Goal: Task Accomplishment & Management: Complete application form

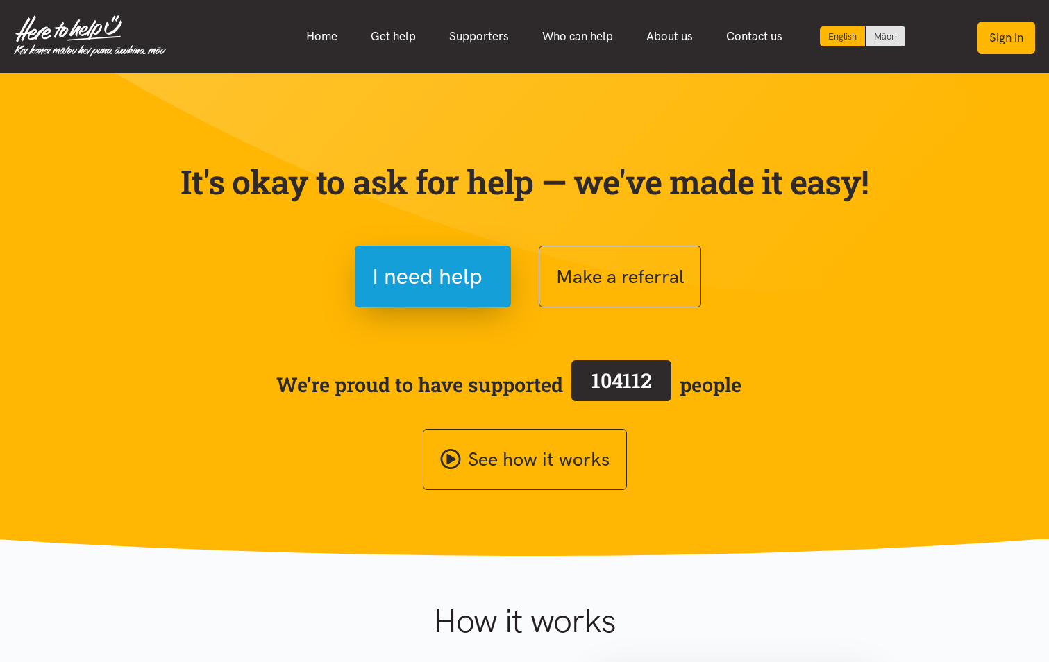
click at [1015, 37] on button "Sign in" at bounding box center [1007, 38] width 58 height 33
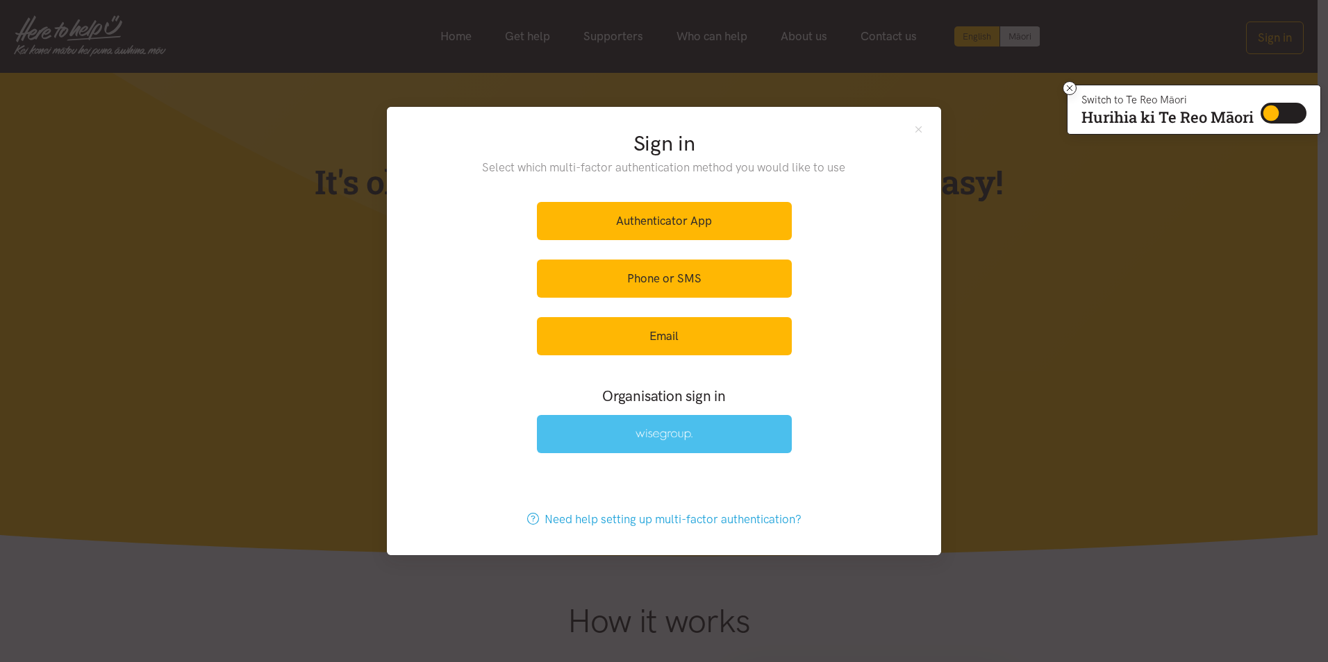
click at [744, 428] on link at bounding box center [664, 434] width 255 height 38
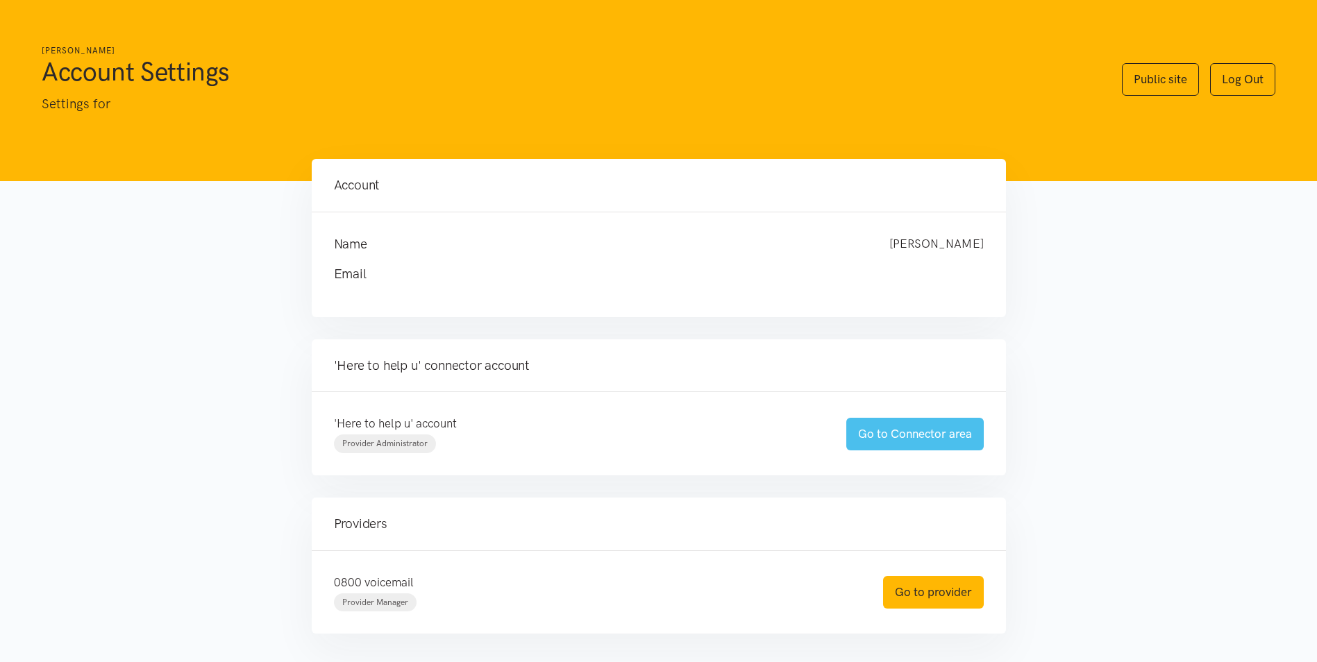
click at [956, 430] on link "Go to Connector area" at bounding box center [915, 434] width 137 height 33
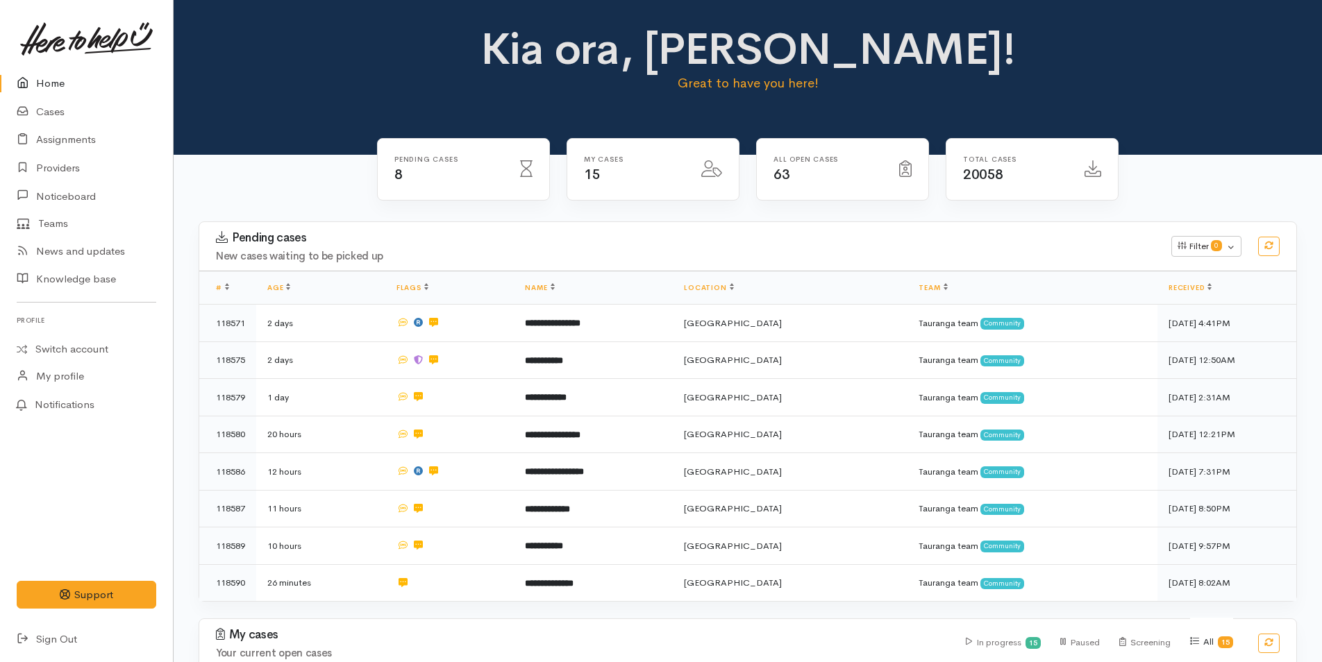
click at [49, 81] on link "Home" at bounding box center [86, 83] width 173 height 28
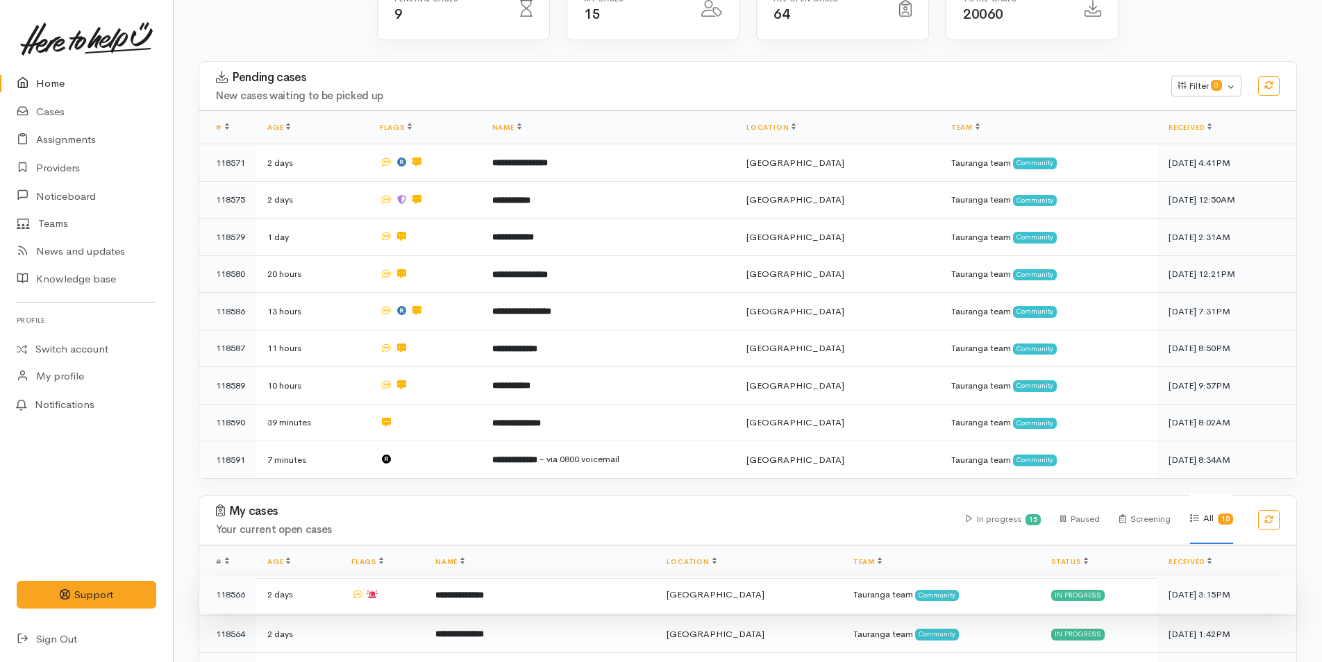
scroll to position [486, 0]
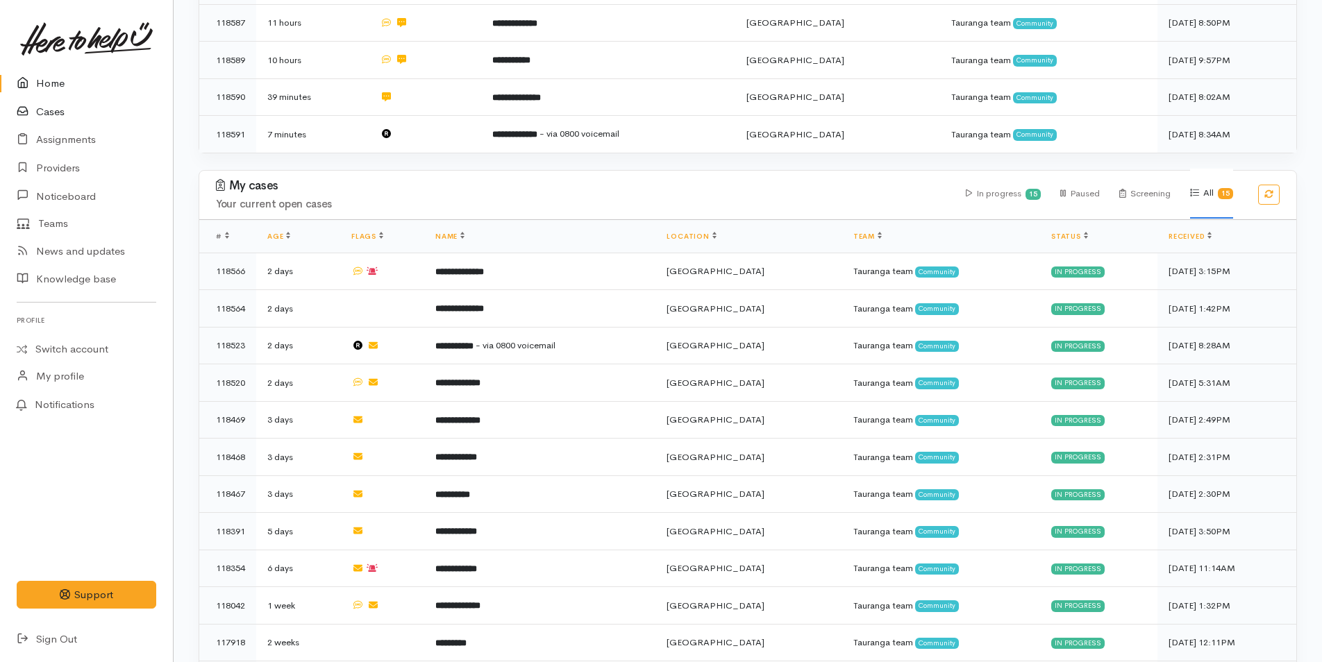
click at [49, 103] on link "Cases" at bounding box center [86, 112] width 173 height 28
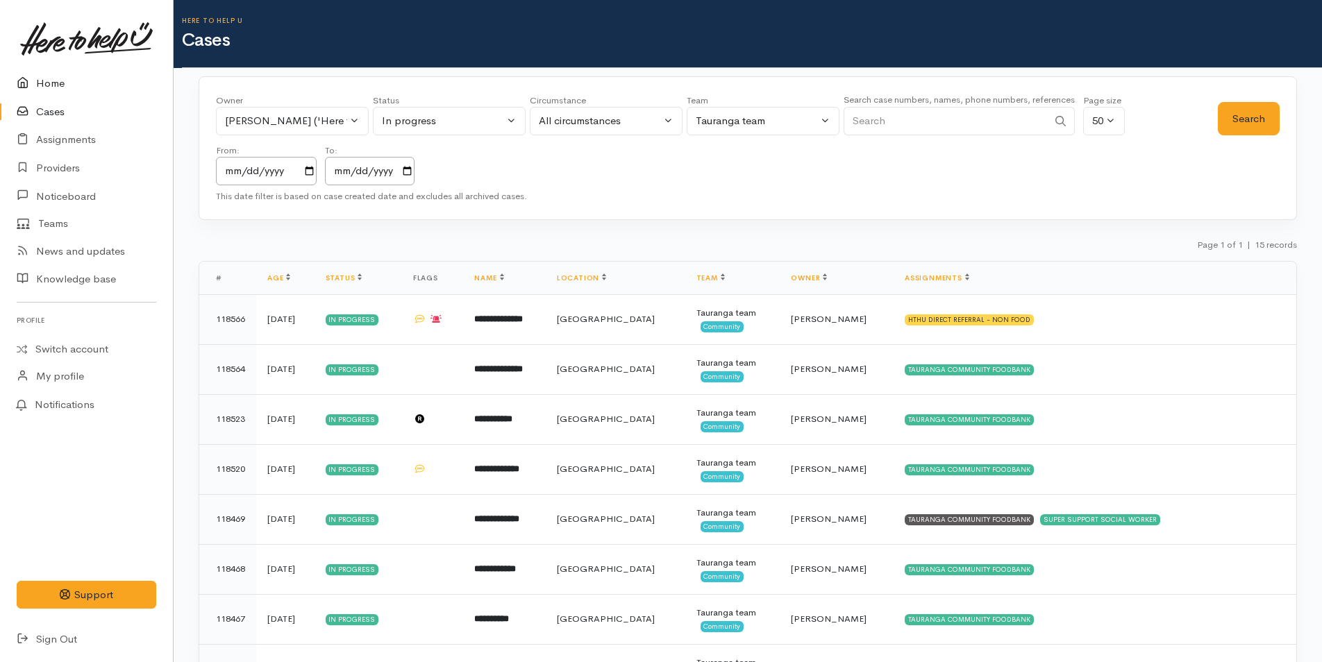
click at [49, 78] on link "Home" at bounding box center [86, 83] width 173 height 28
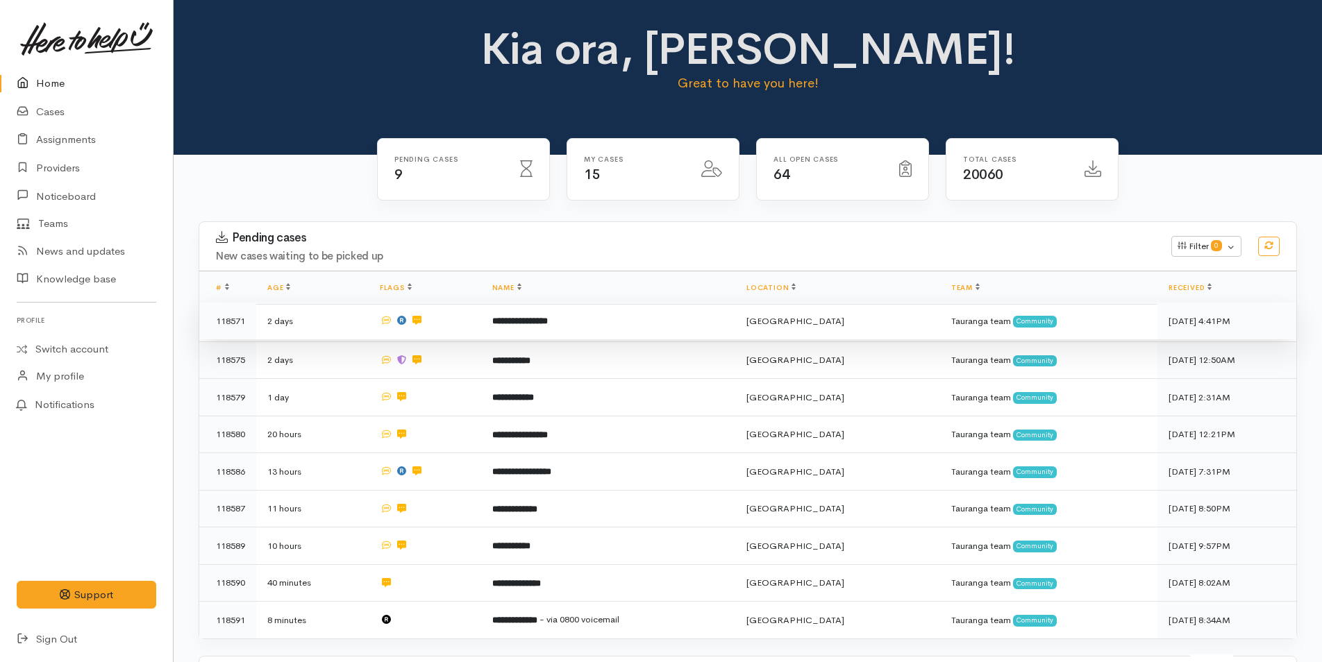
click at [544, 323] on b "**********" at bounding box center [520, 321] width 56 height 9
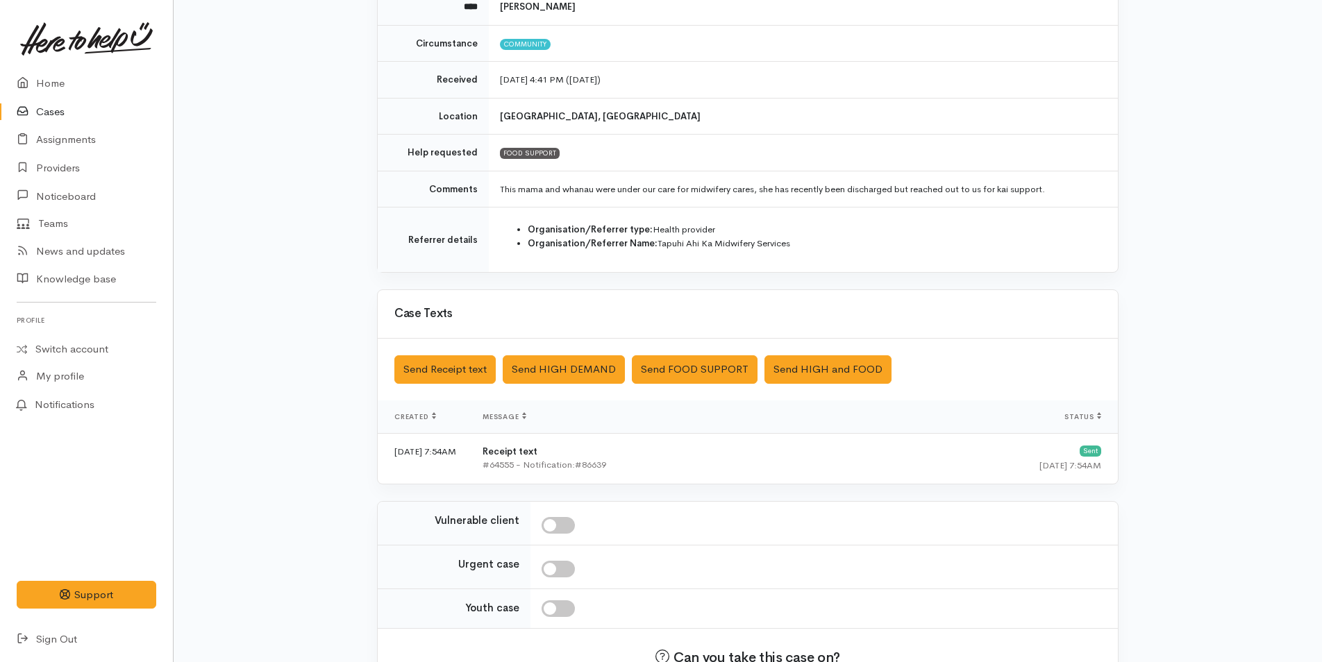
scroll to position [275, 0]
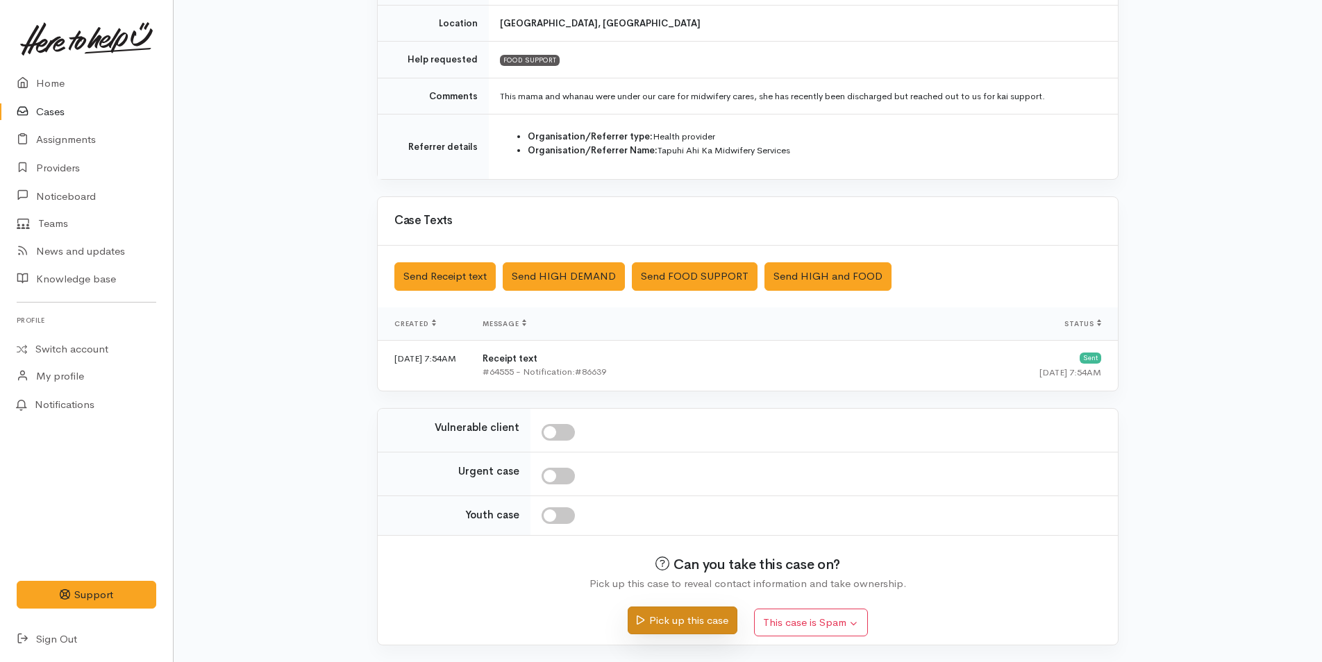
click at [706, 625] on button "Pick up this case" at bounding box center [682, 621] width 109 height 28
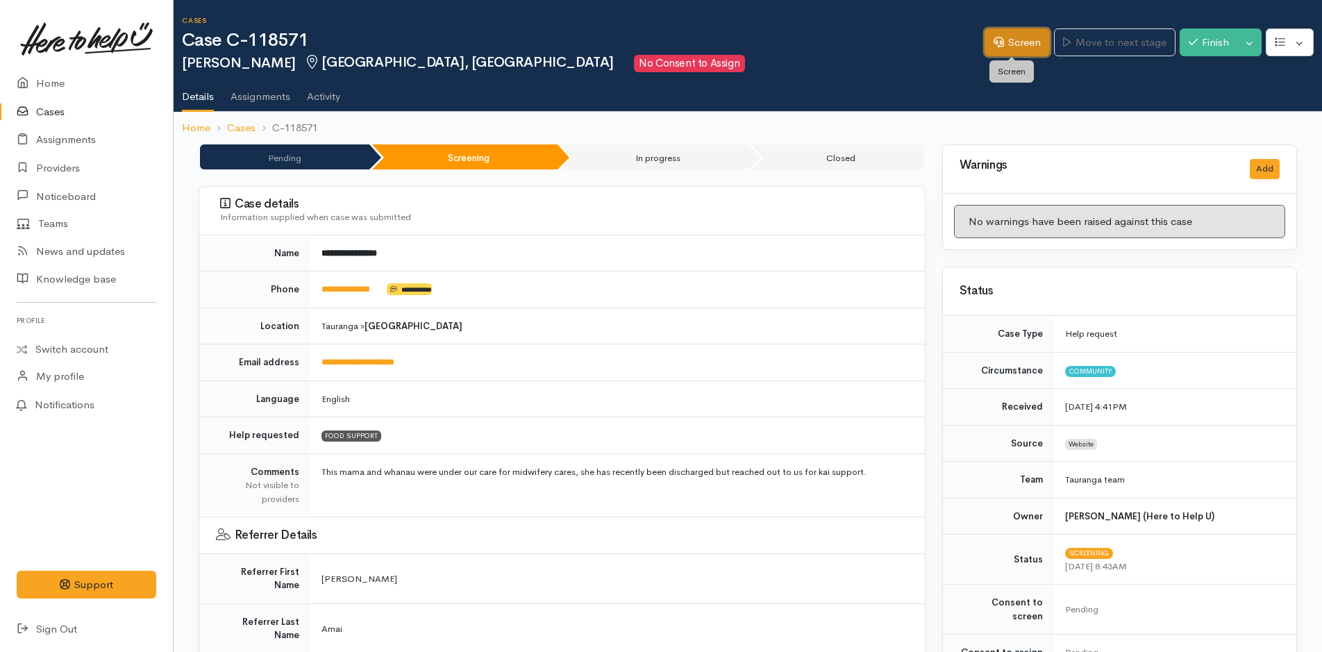
click at [1010, 42] on link "Screen" at bounding box center [1017, 42] width 65 height 28
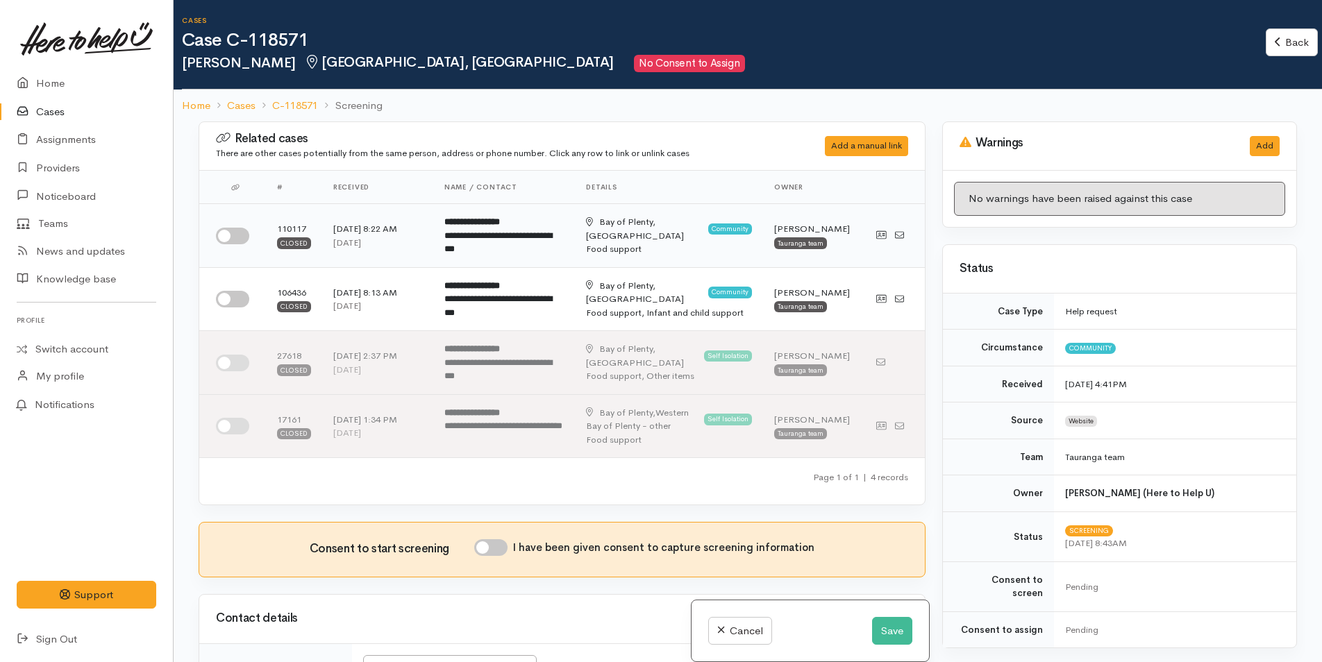
click at [239, 236] on input "checkbox" at bounding box center [232, 236] width 33 height 17
checkbox input "true"
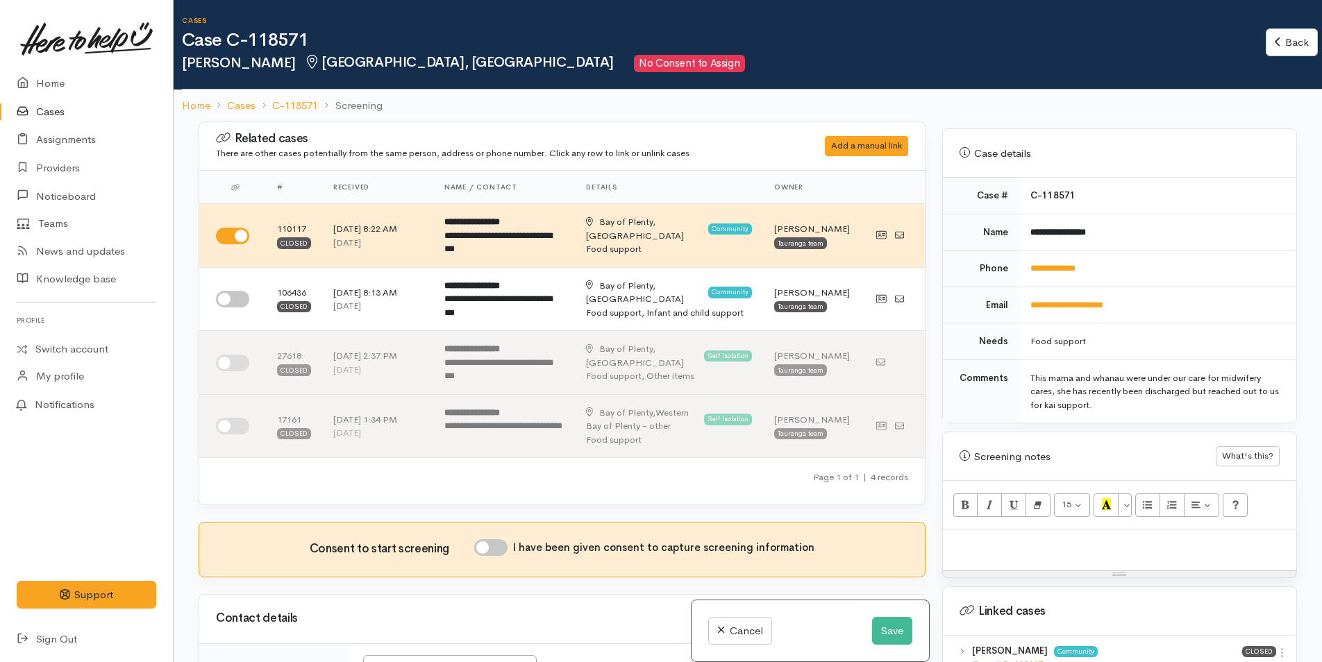
scroll to position [754, 0]
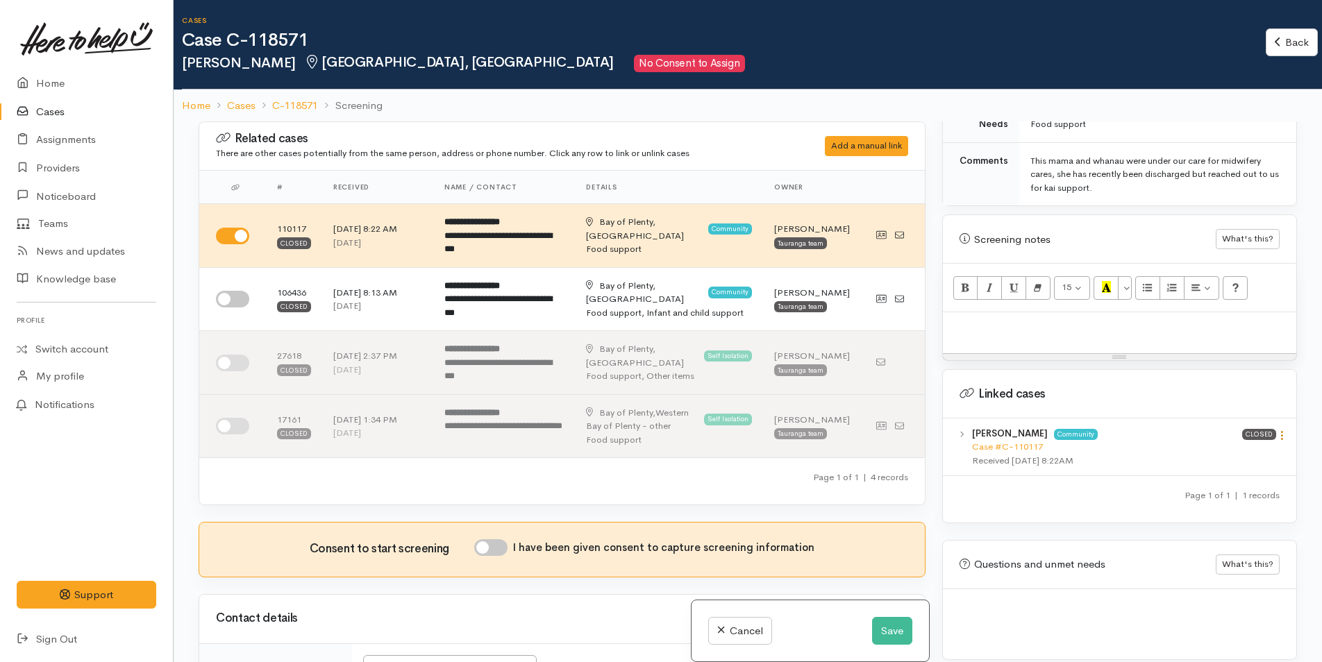
click at [1278, 430] on icon at bounding box center [1282, 436] width 12 height 12
click at [1230, 452] on link "View case" at bounding box center [1233, 463] width 110 height 22
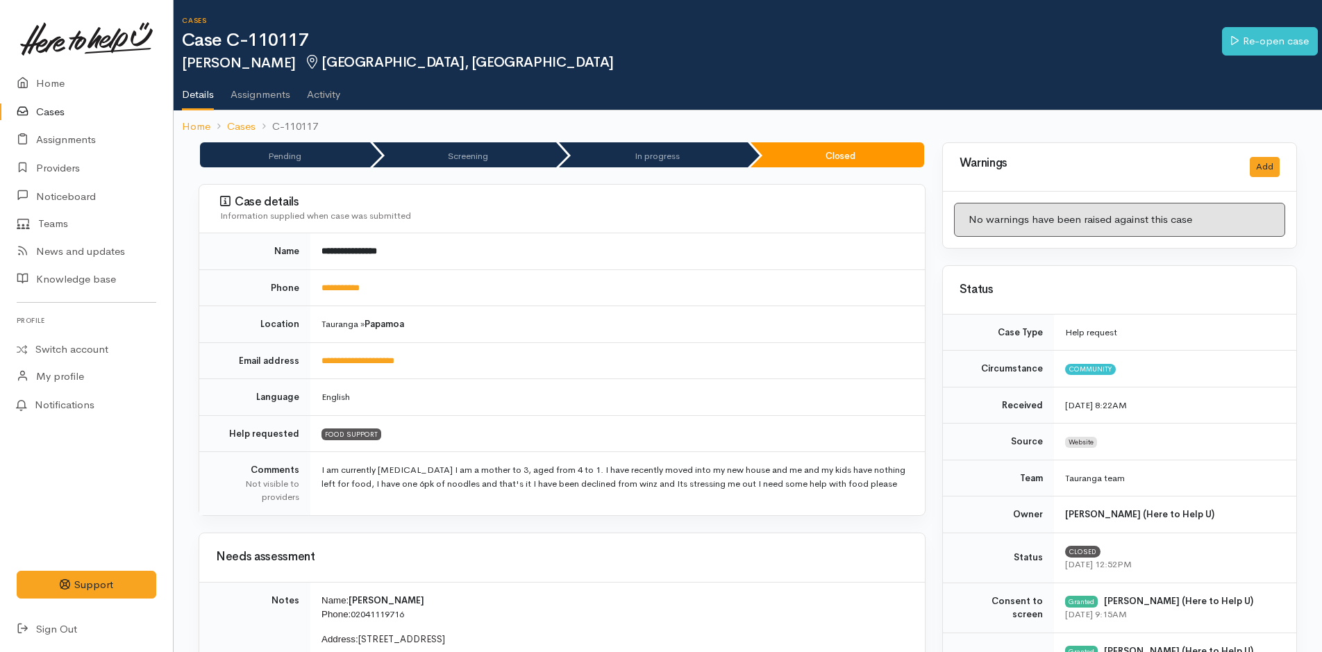
scroll to position [417, 0]
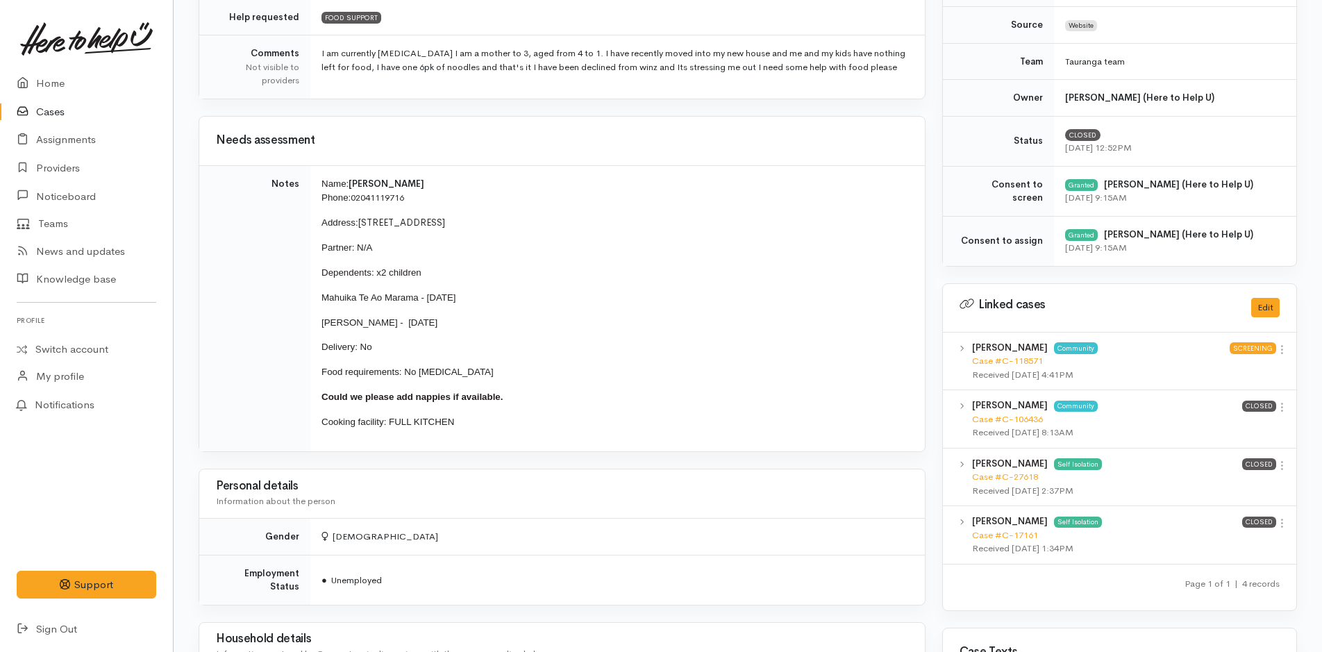
drag, startPoint x: 503, startPoint y: 429, endPoint x: 301, endPoint y: 201, distance: 305.5
click at [301, 201] on tr "Notes Name: [PERSON_NAME] Phone: 02041119716 Address: [STREET_ADDRESS] Partner:…" at bounding box center [562, 308] width 726 height 286
copy tr "Name: [PERSON_NAME] Phone: 02041119716 Address: [STREET_ADDRESS] Partner: N/A D…"
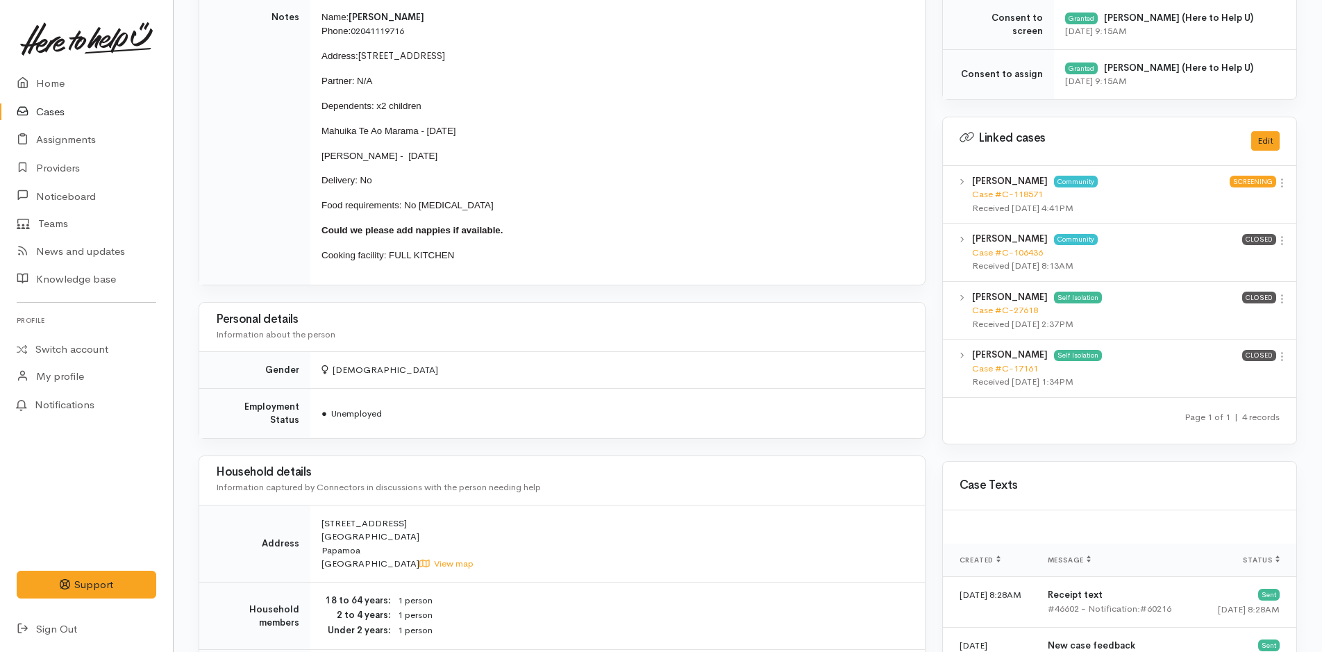
scroll to position [28, 0]
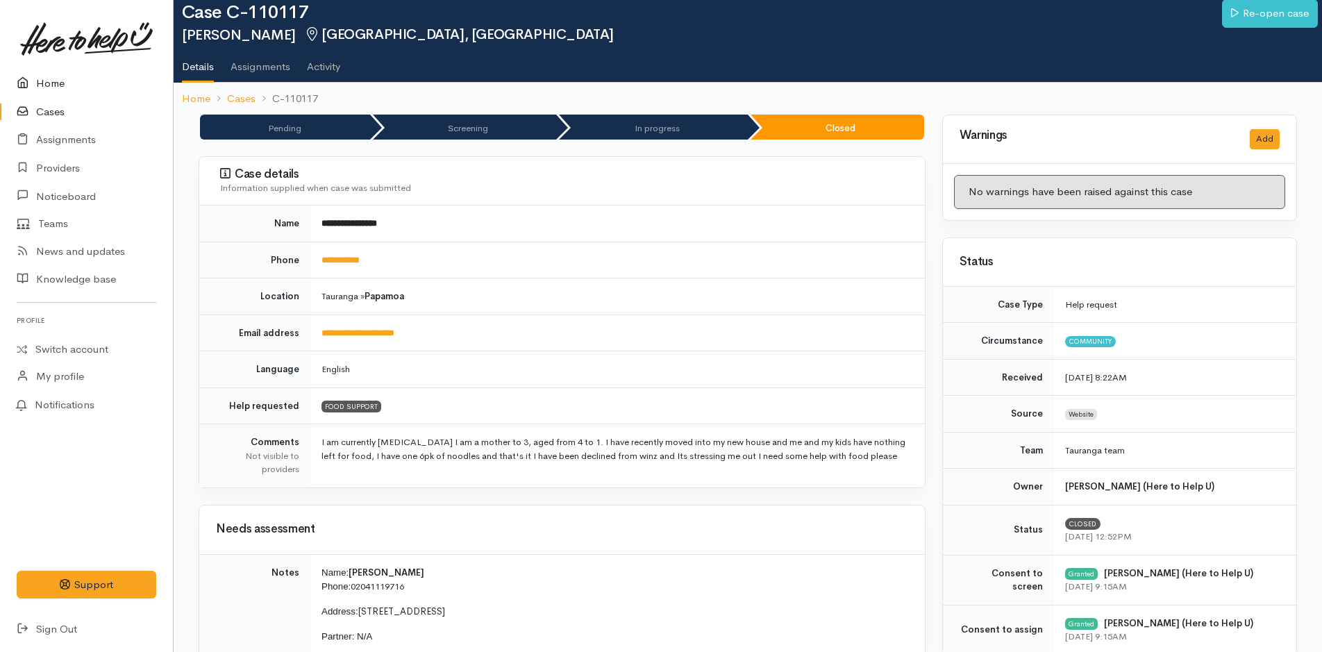
click at [47, 79] on link "Home" at bounding box center [86, 83] width 173 height 28
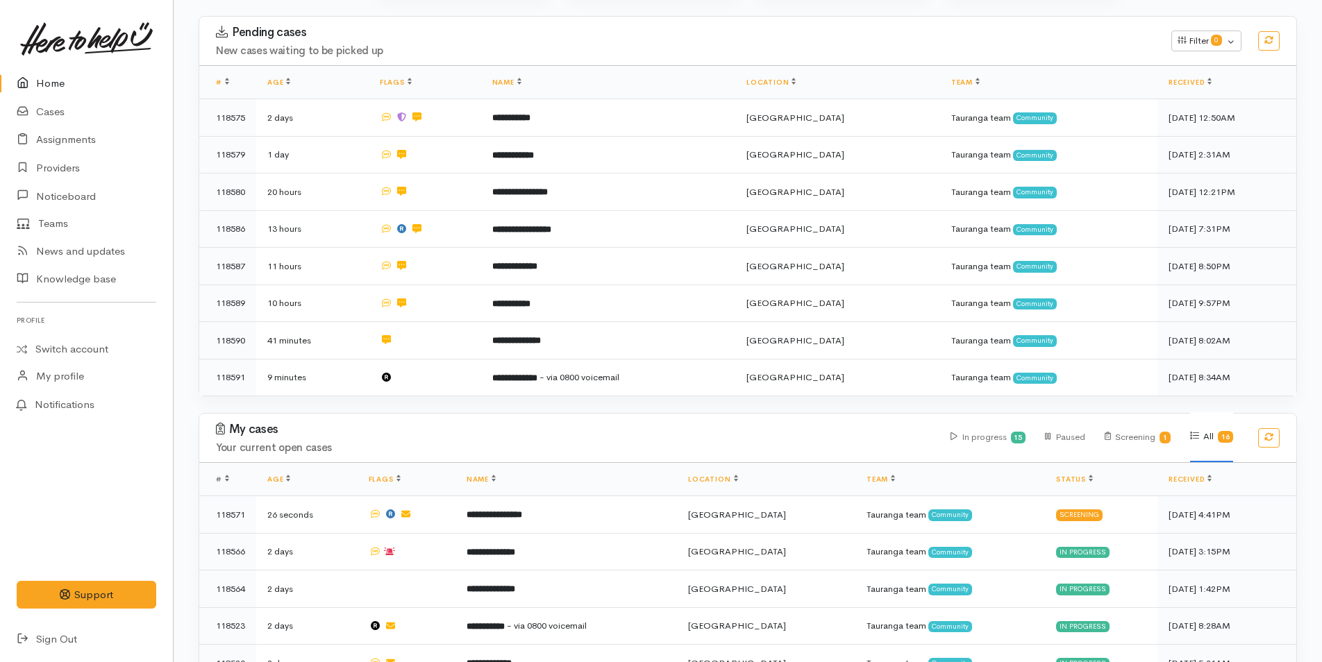
scroll to position [347, 0]
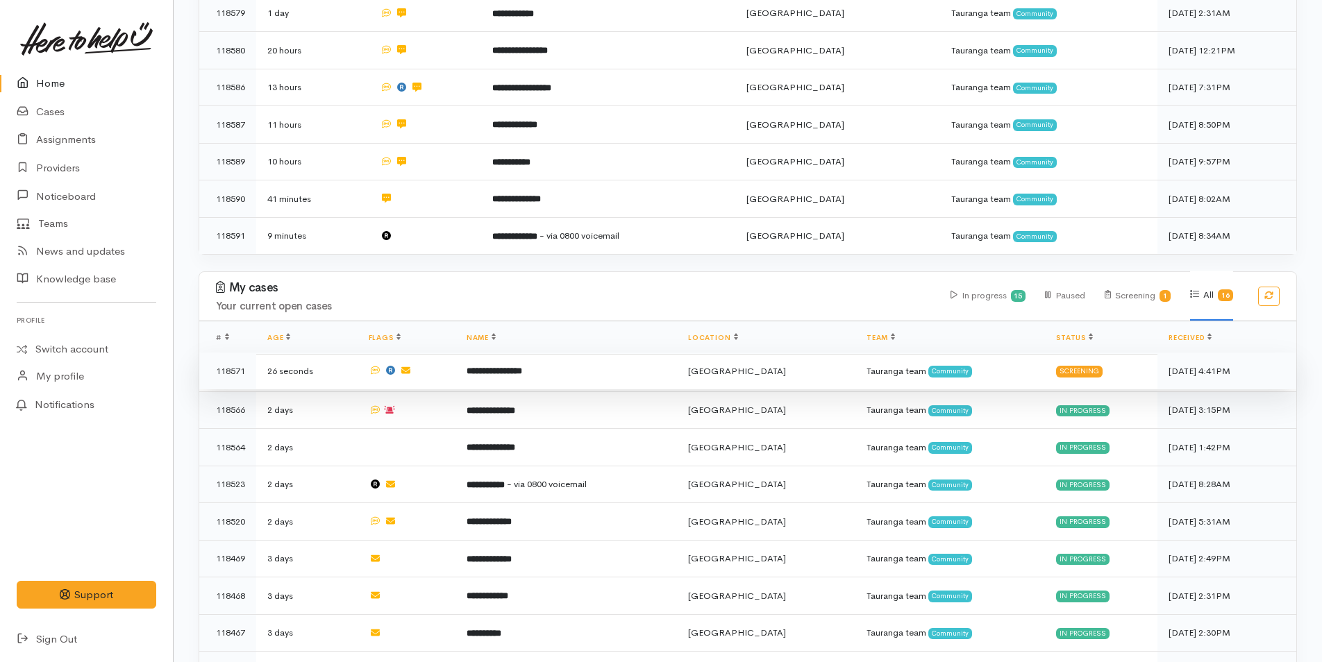
click at [618, 366] on td "**********" at bounding box center [567, 371] width 222 height 37
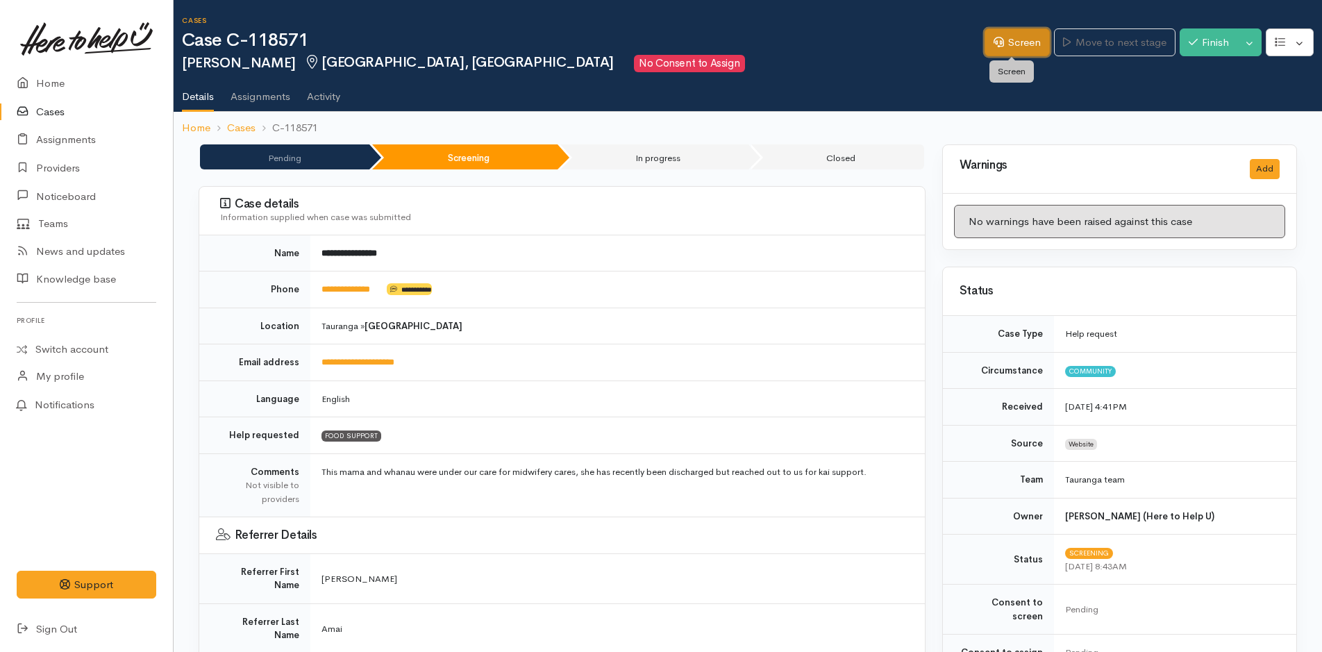
click at [1022, 40] on link "Screen" at bounding box center [1017, 42] width 65 height 28
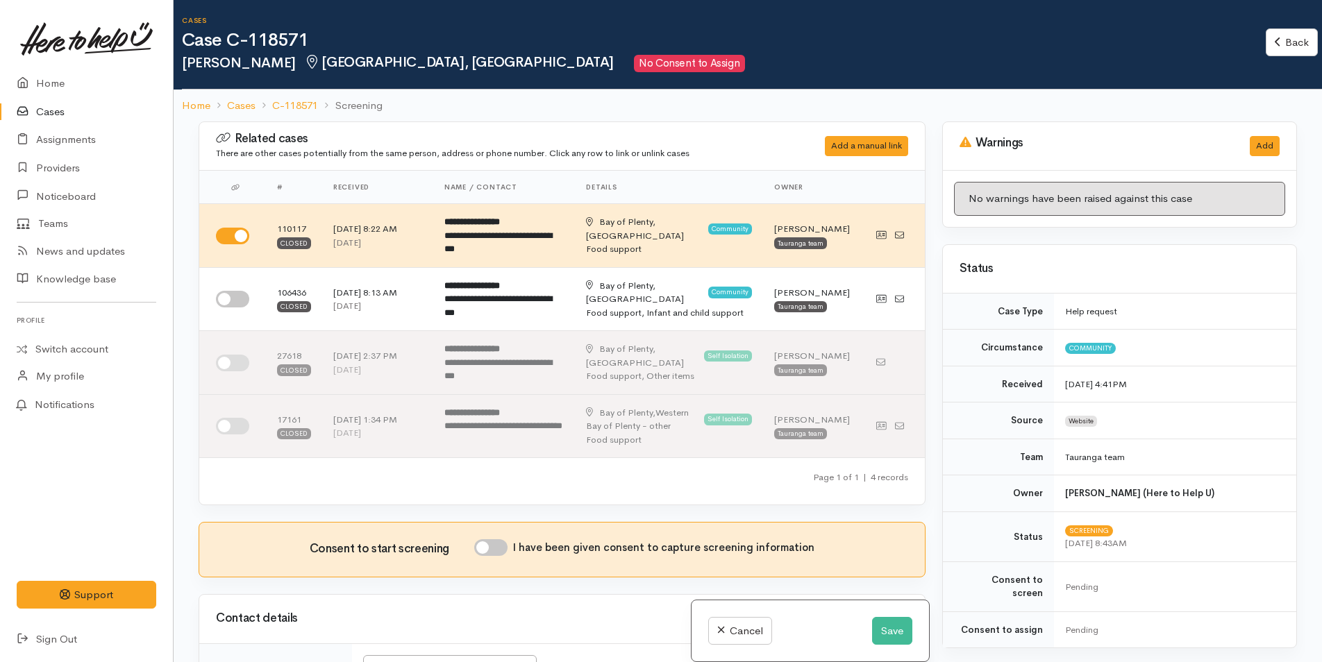
click at [502, 552] on input "I have been given consent to capture screening information" at bounding box center [490, 548] width 33 height 17
checkbox input "true"
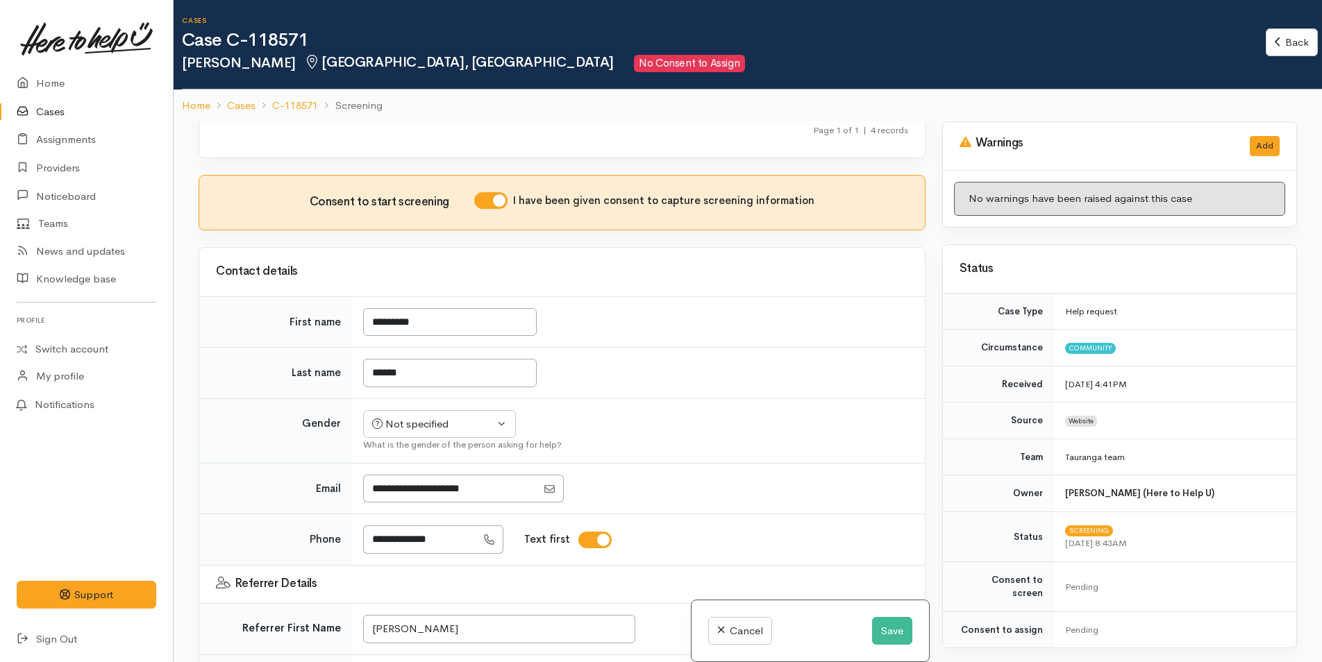
click at [447, 444] on div "What is the gender of the person asking for help?" at bounding box center [635, 445] width 545 height 14
click at [428, 422] on div "Not specified" at bounding box center [433, 425] width 122 height 16
click at [425, 496] on link "Female" at bounding box center [446, 500] width 164 height 22
select select "Female"
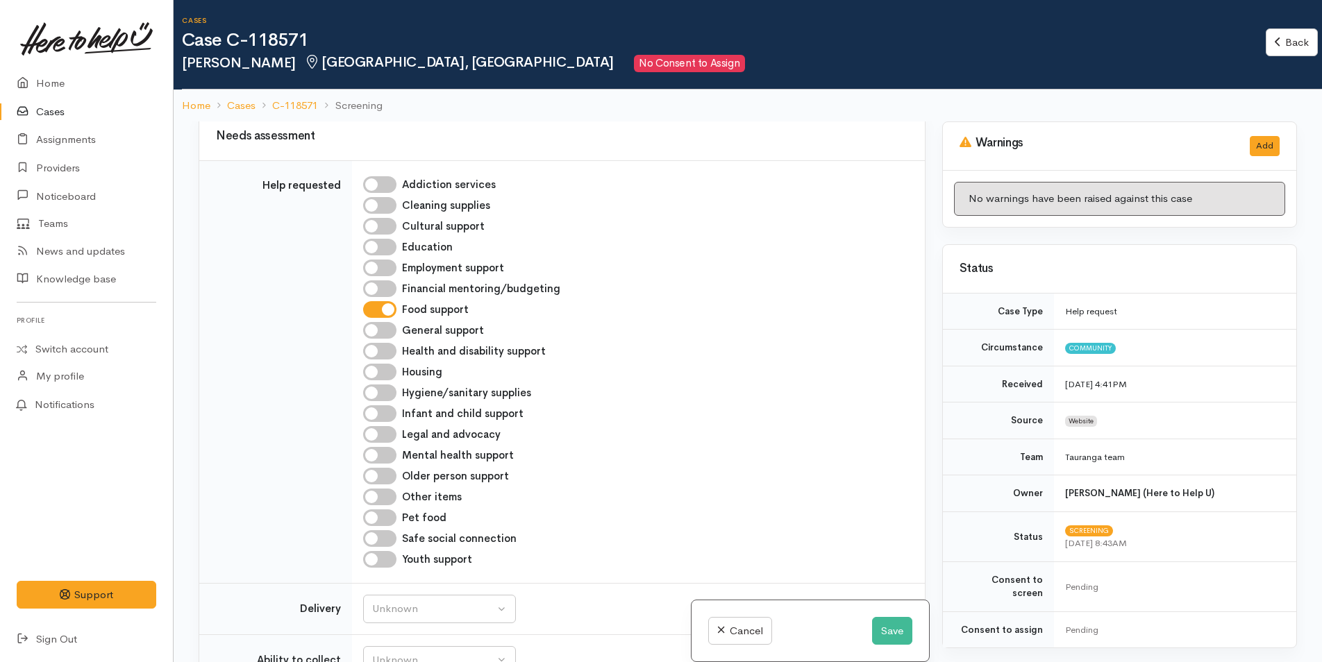
scroll to position [1458, 0]
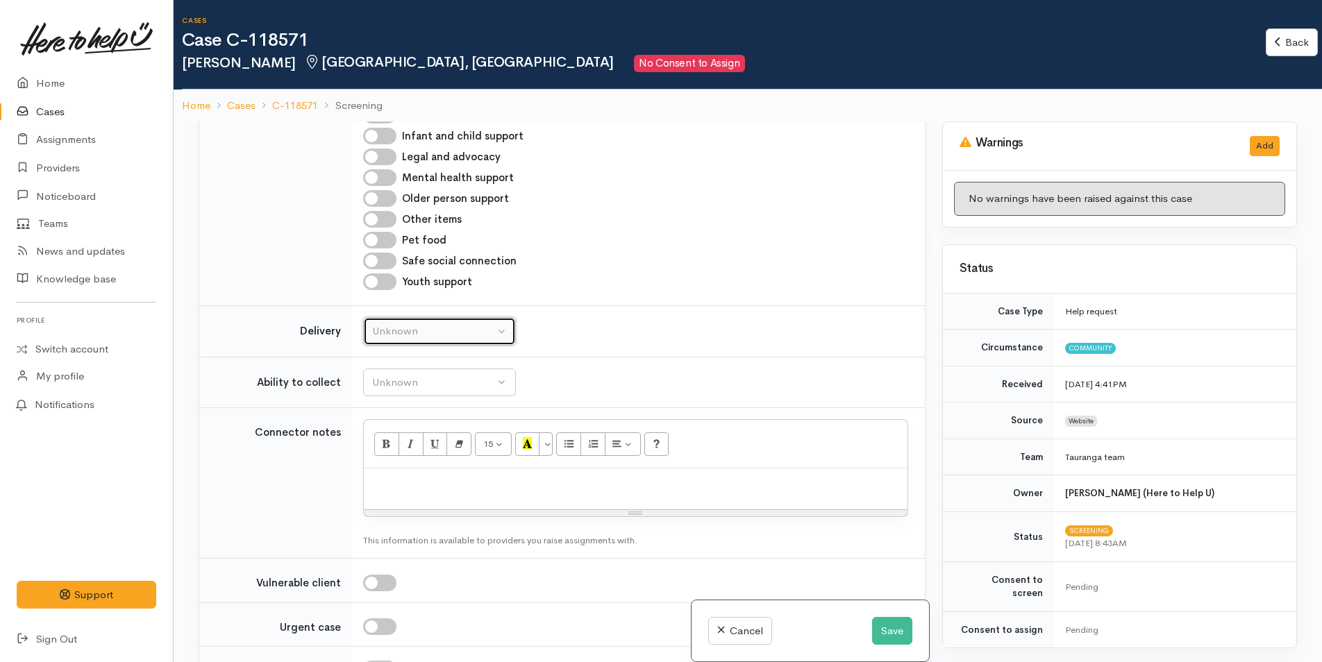
click at [434, 328] on div "Unknown" at bounding box center [433, 332] width 122 height 16
click at [389, 462] on span "No" at bounding box center [388, 461] width 15 height 16
select select "1"
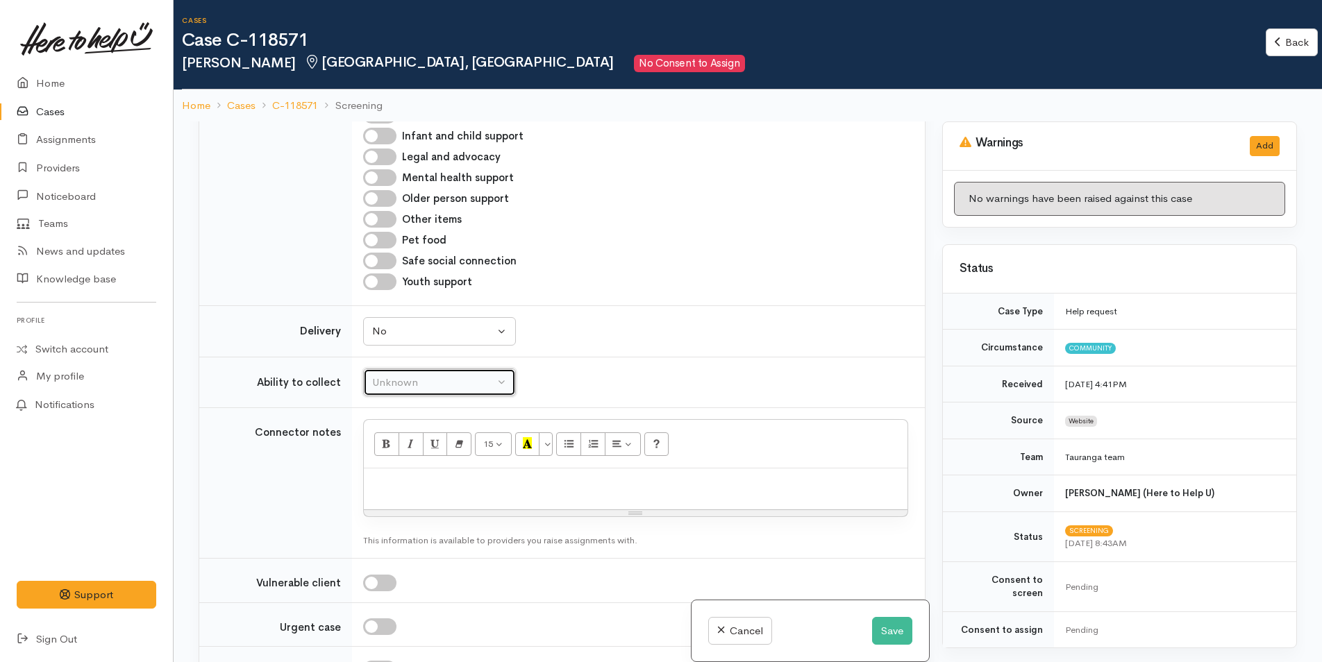
click at [452, 382] on div "Unknown" at bounding box center [433, 383] width 122 height 16
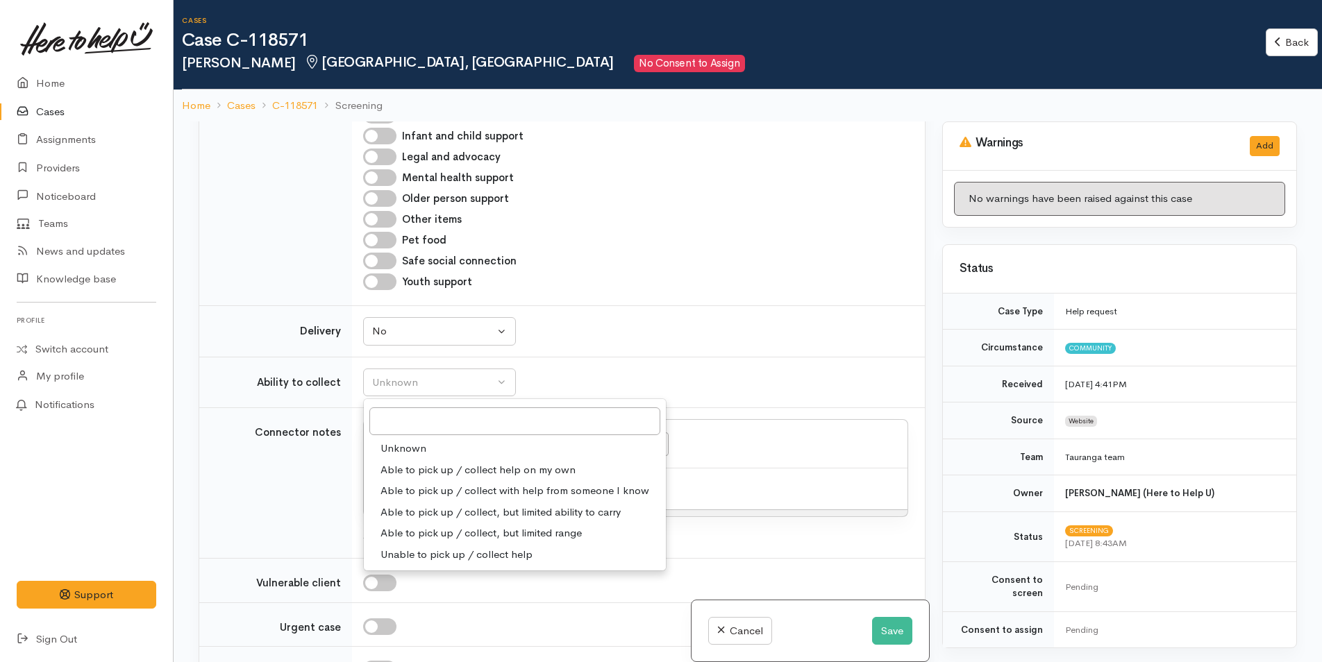
click at [465, 469] on span "Able to pick up / collect help on my own" at bounding box center [478, 470] width 195 height 16
select select "2"
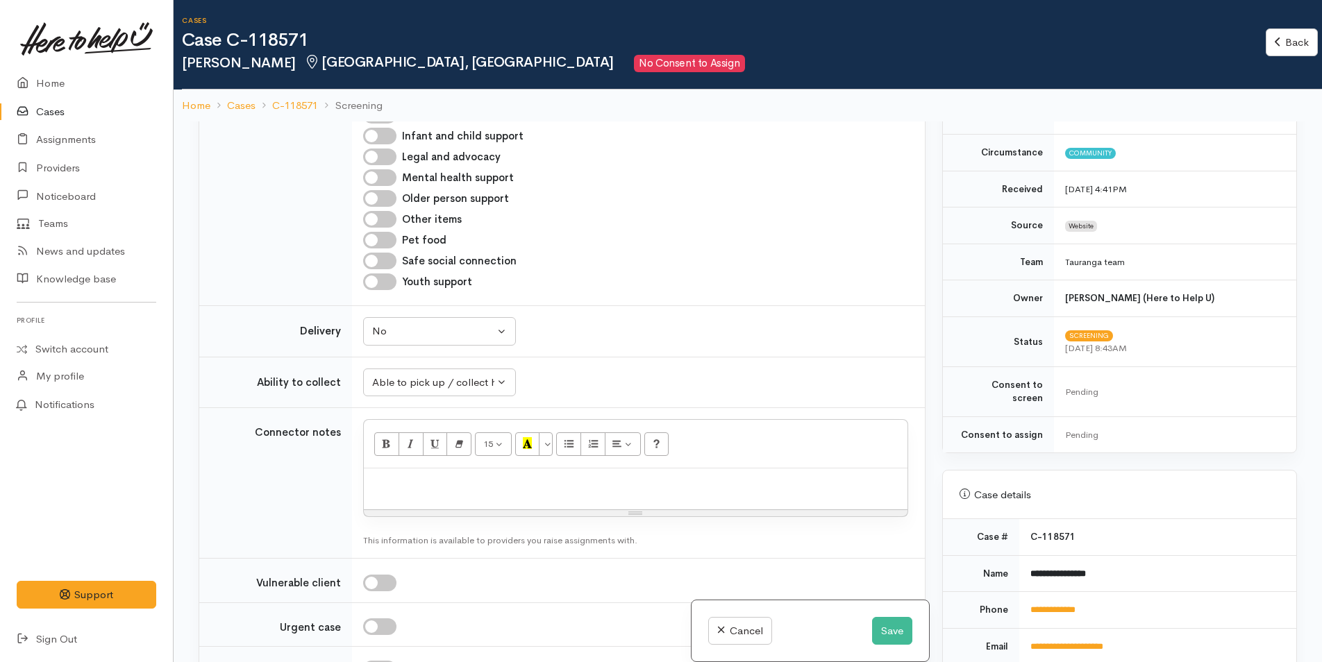
scroll to position [417, 0]
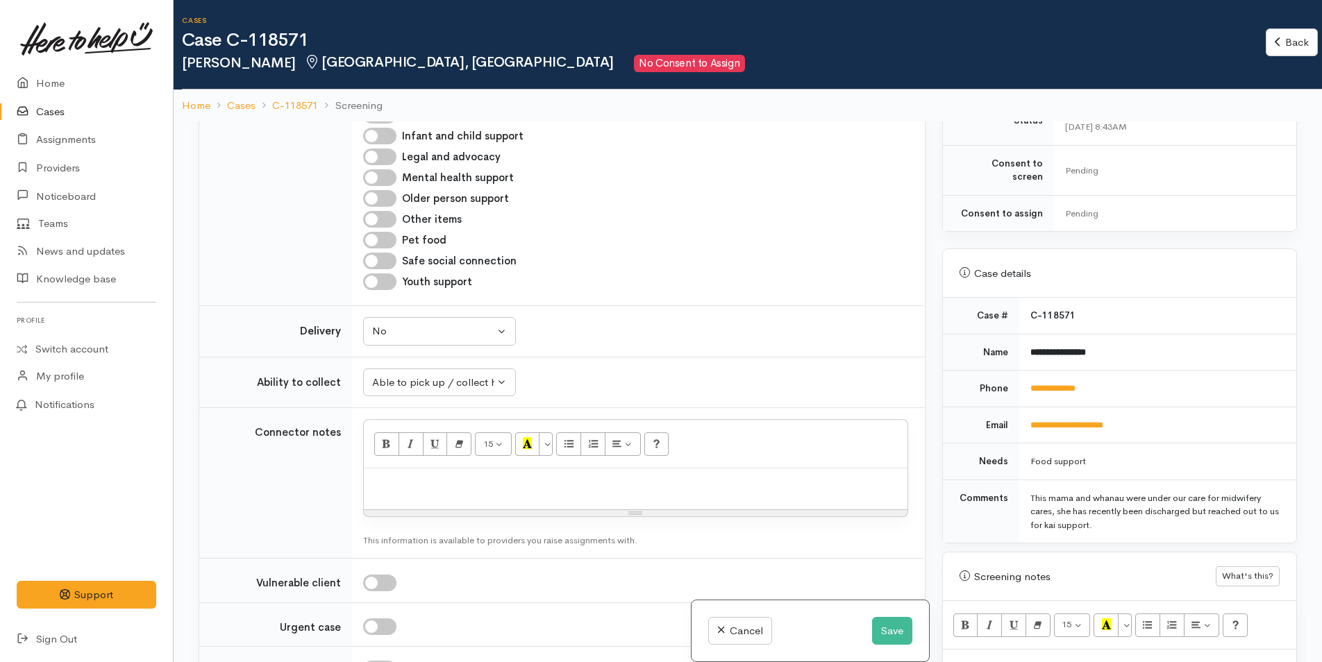
click at [480, 485] on p at bounding box center [636, 484] width 530 height 16
paste div
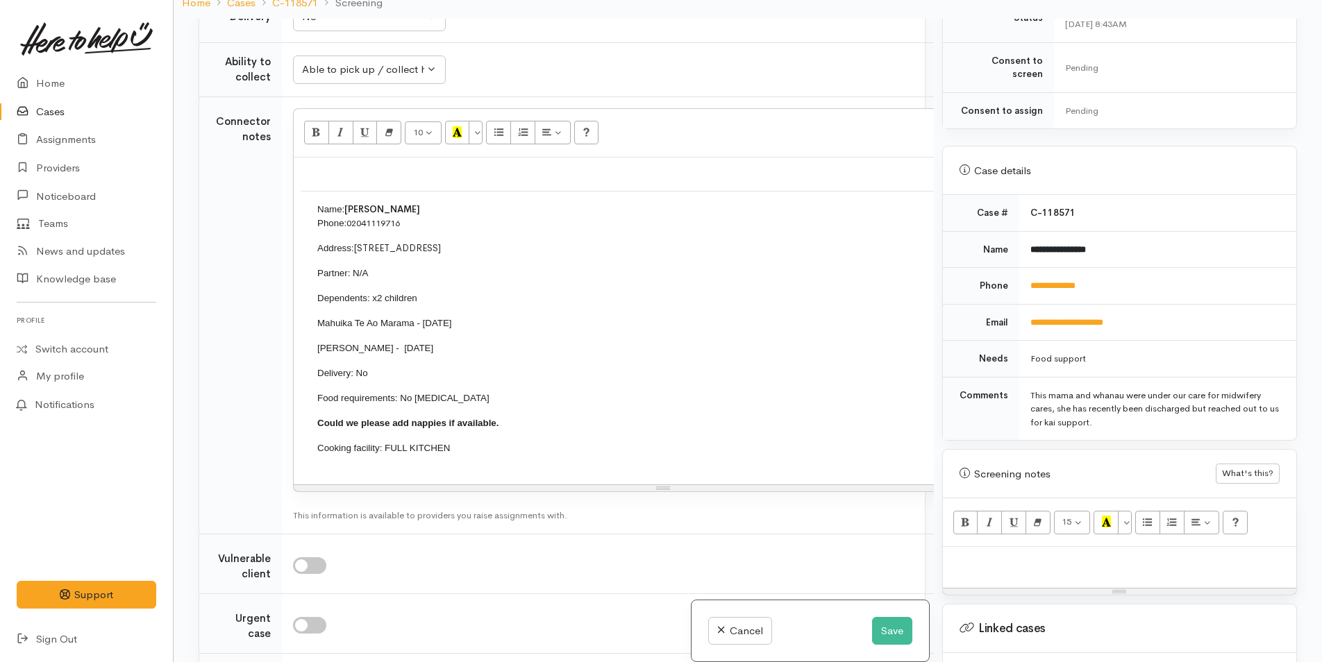
scroll to position [1878, 0]
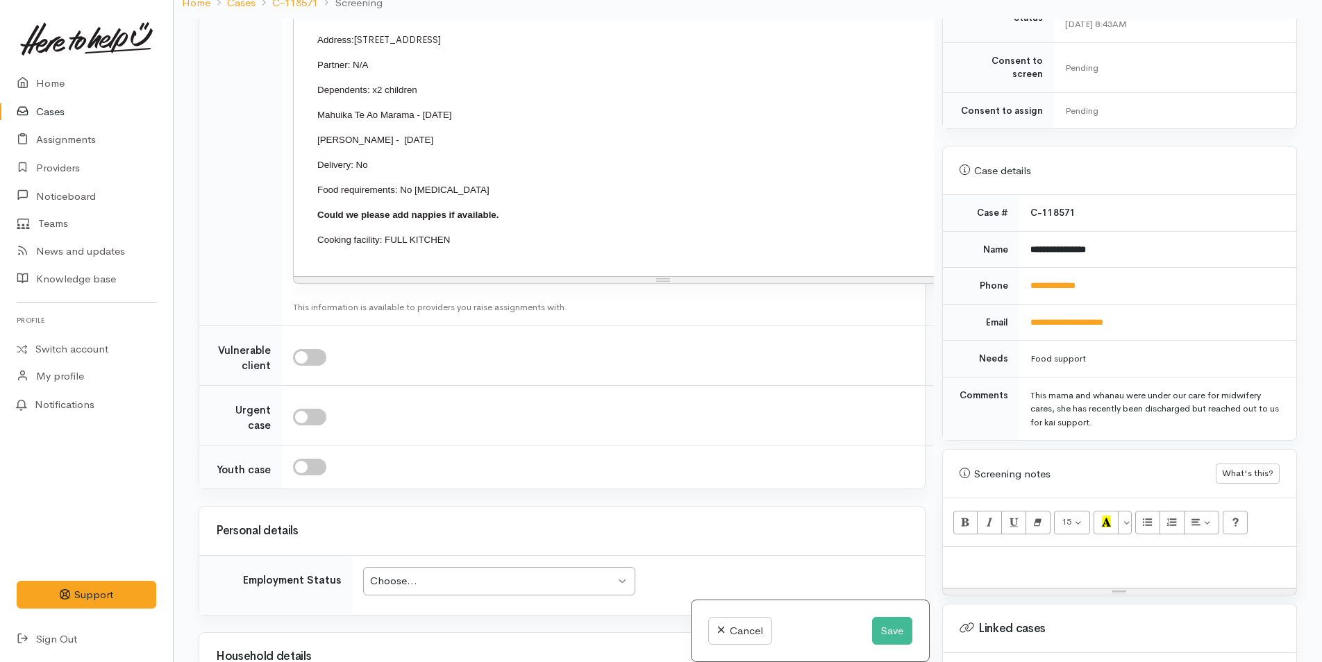
click at [462, 590] on div "Choose..." at bounding box center [492, 582] width 245 height 16
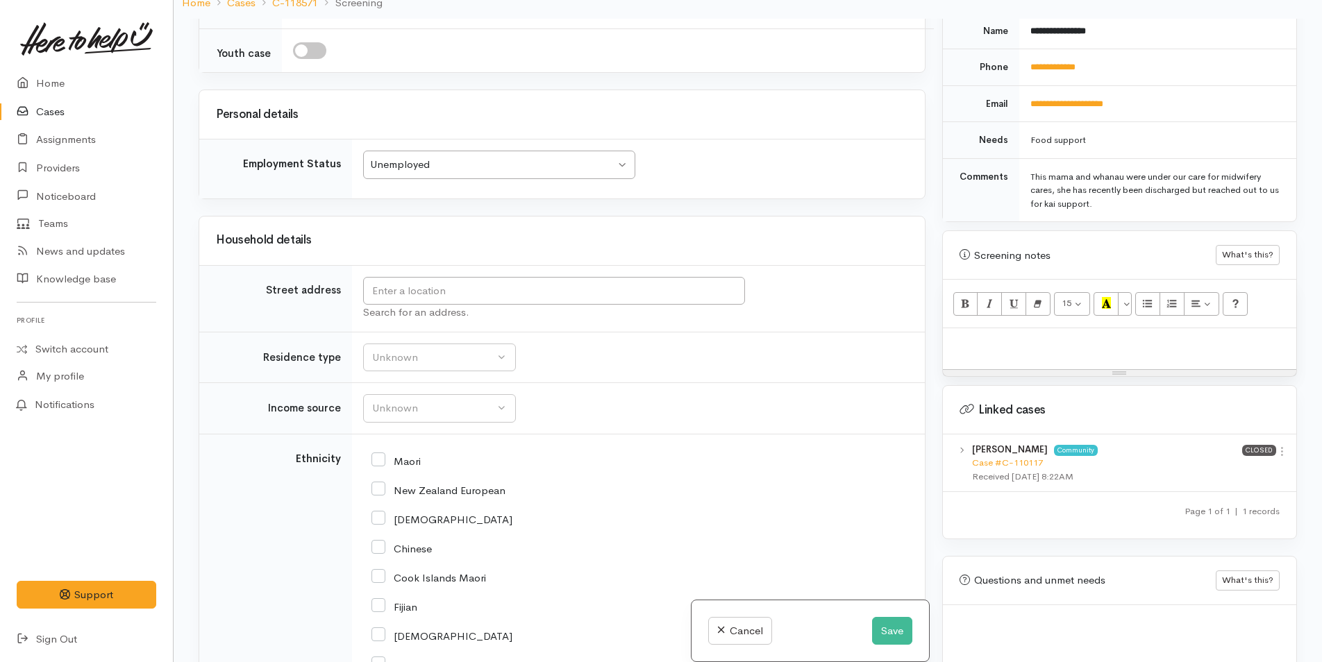
scroll to position [754, 0]
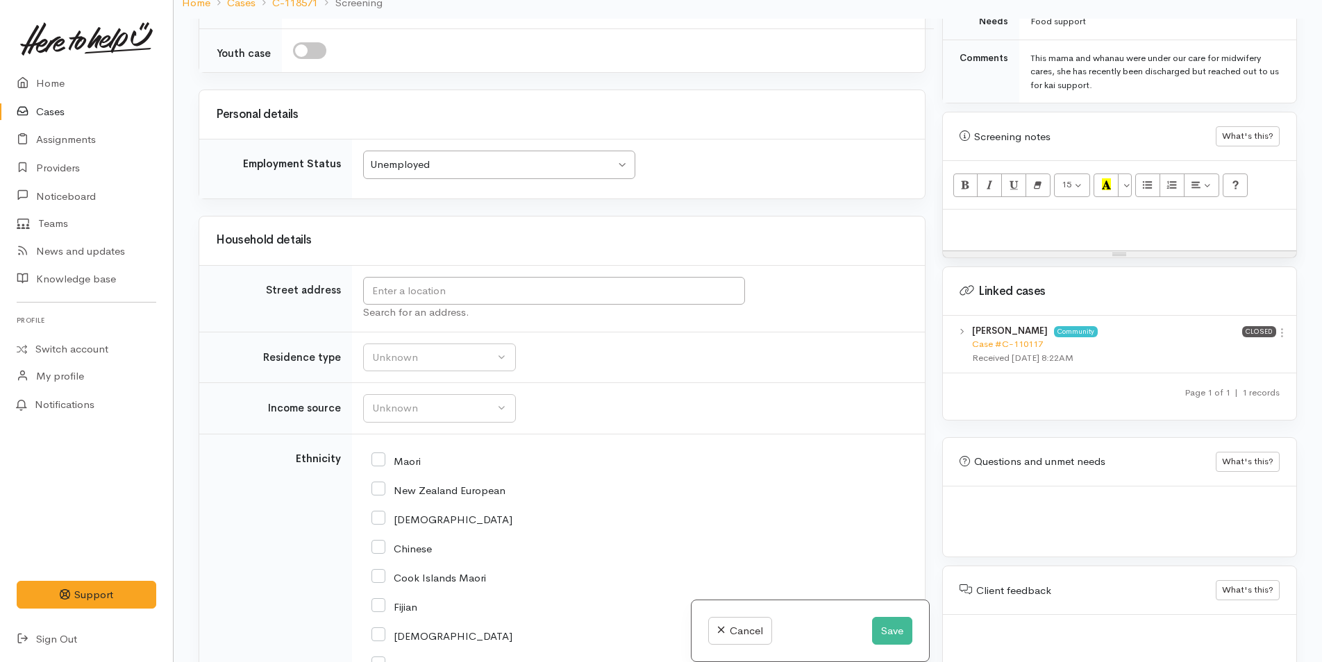
click at [1021, 217] on p at bounding box center [1120, 225] width 340 height 16
paste div
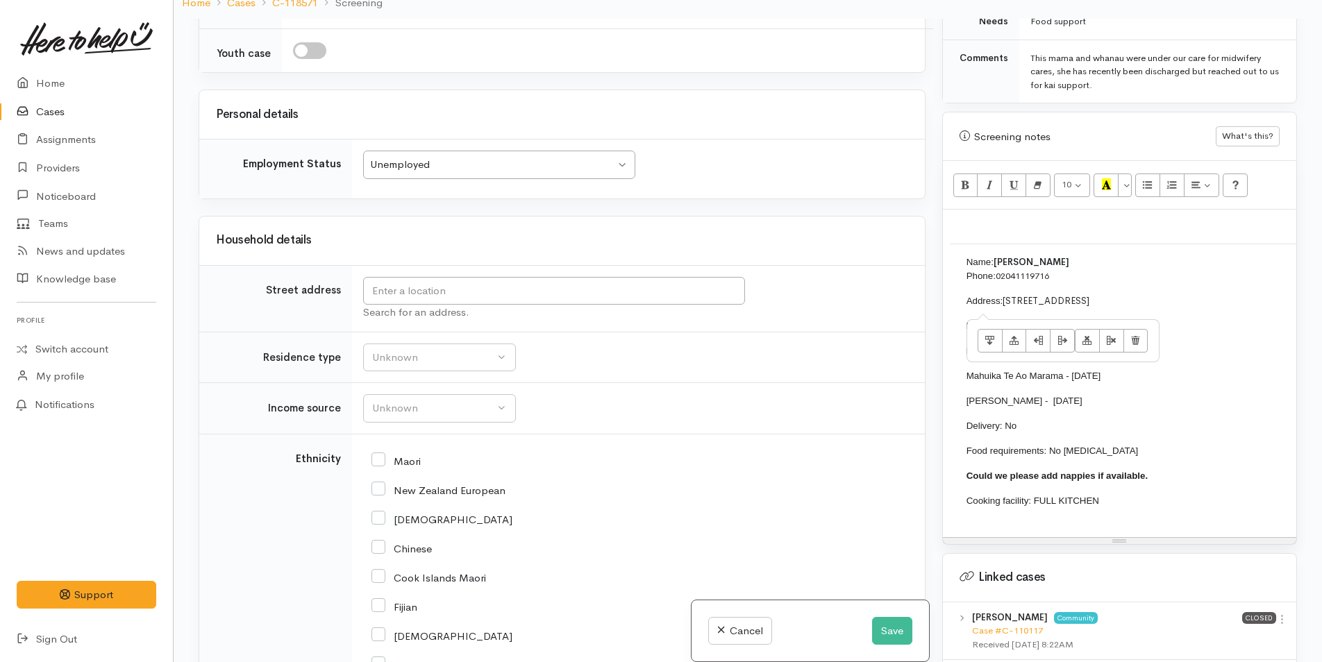
drag, startPoint x: 1158, startPoint y: 283, endPoint x: 1060, endPoint y: 282, distance: 97.9
click at [1060, 294] on p "Address: 13/45 Opal Drive, Papamoa Beach" at bounding box center [1313, 301] width 692 height 14
click at [1206, 369] on p "Mahuika Te Ao Marama - 21/10/2021" at bounding box center [1313, 376] width 692 height 14
click at [883, 631] on button "Save" at bounding box center [892, 631] width 40 height 28
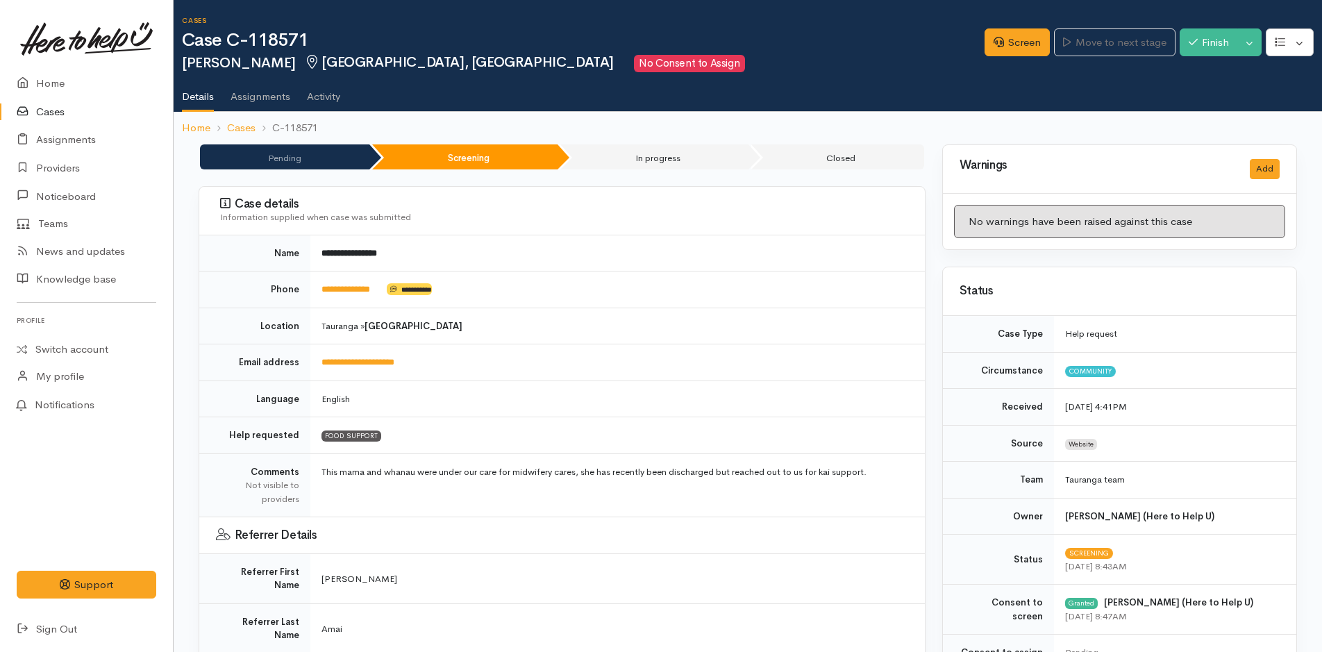
scroll to position [347, 0]
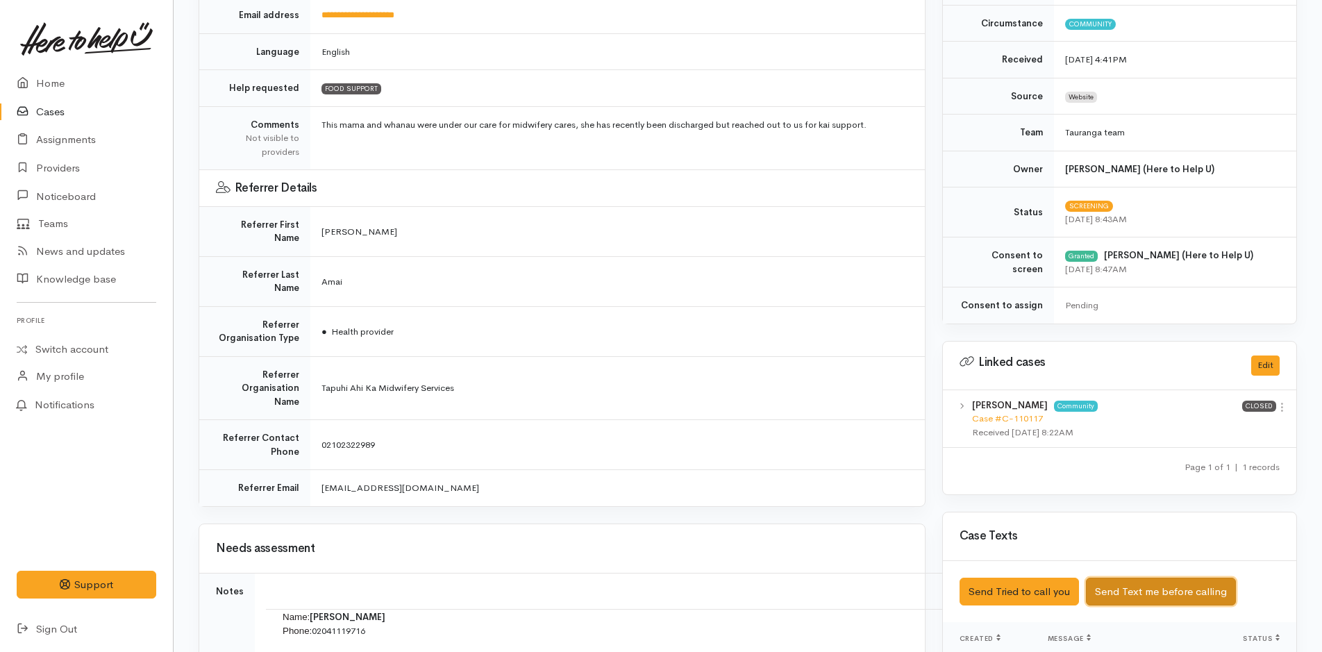
click at [1152, 593] on button "Send Text me before calling" at bounding box center [1161, 592] width 150 height 28
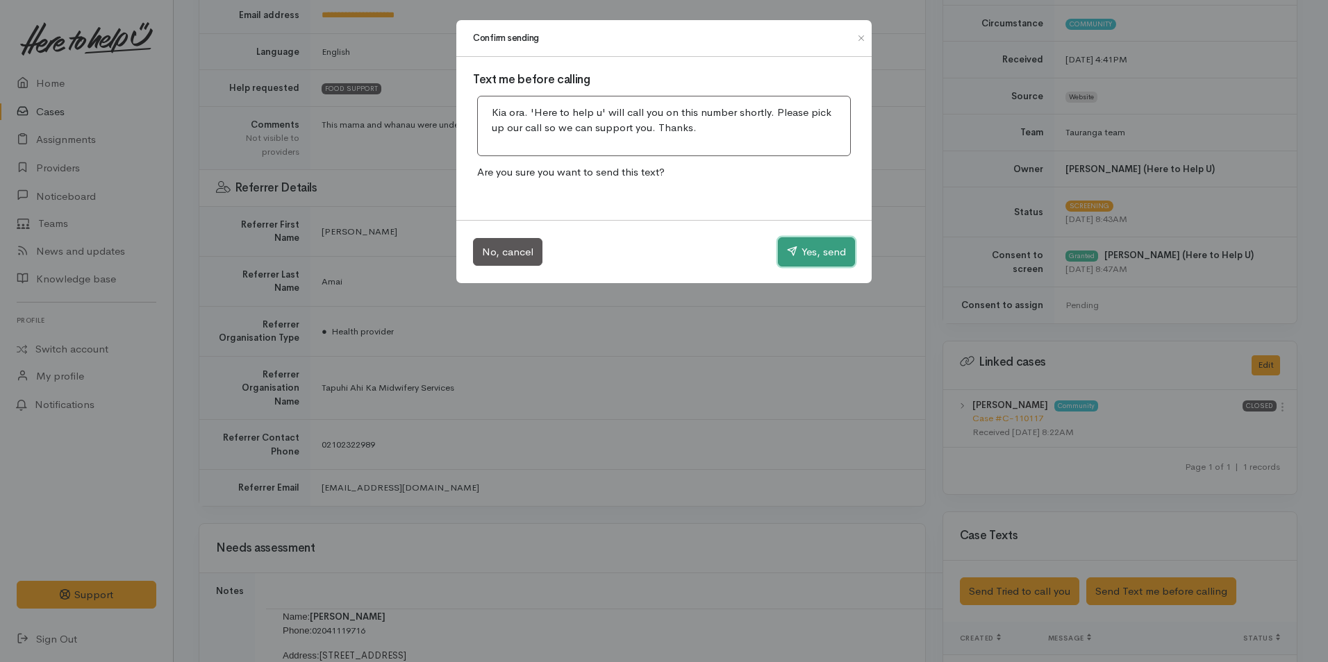
click at [815, 248] on button "Yes, send" at bounding box center [816, 251] width 77 height 29
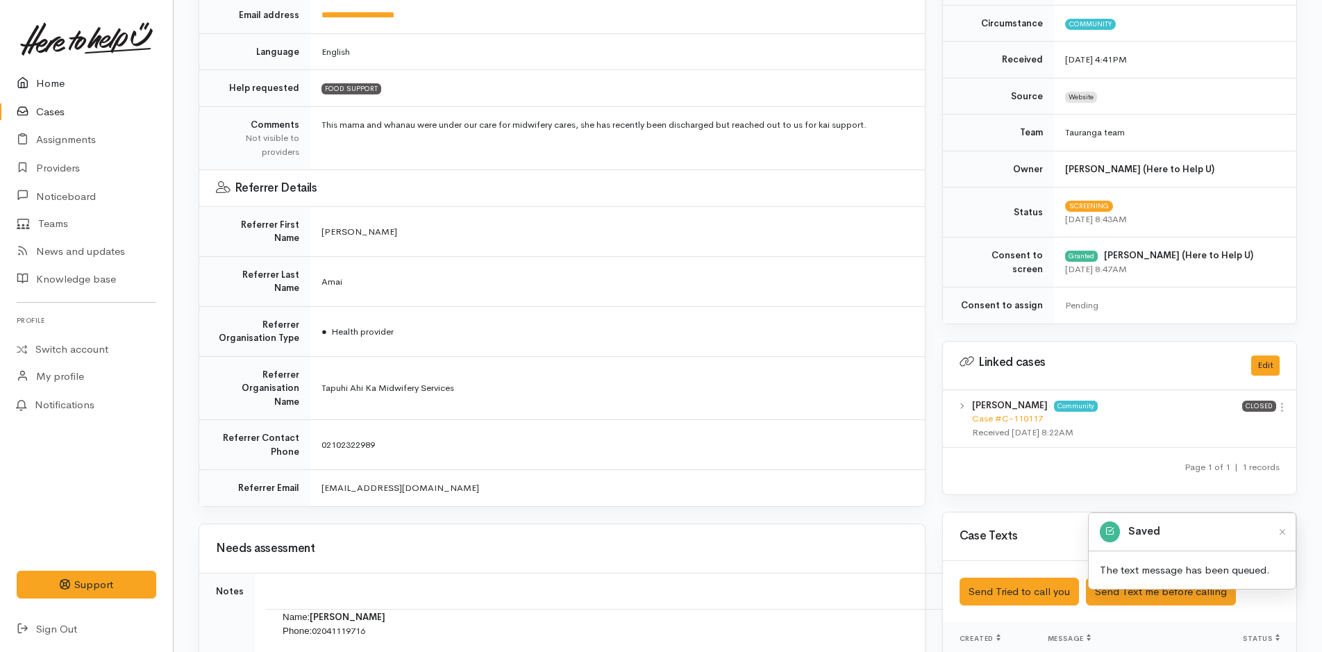
click at [57, 81] on link "Home" at bounding box center [86, 83] width 173 height 28
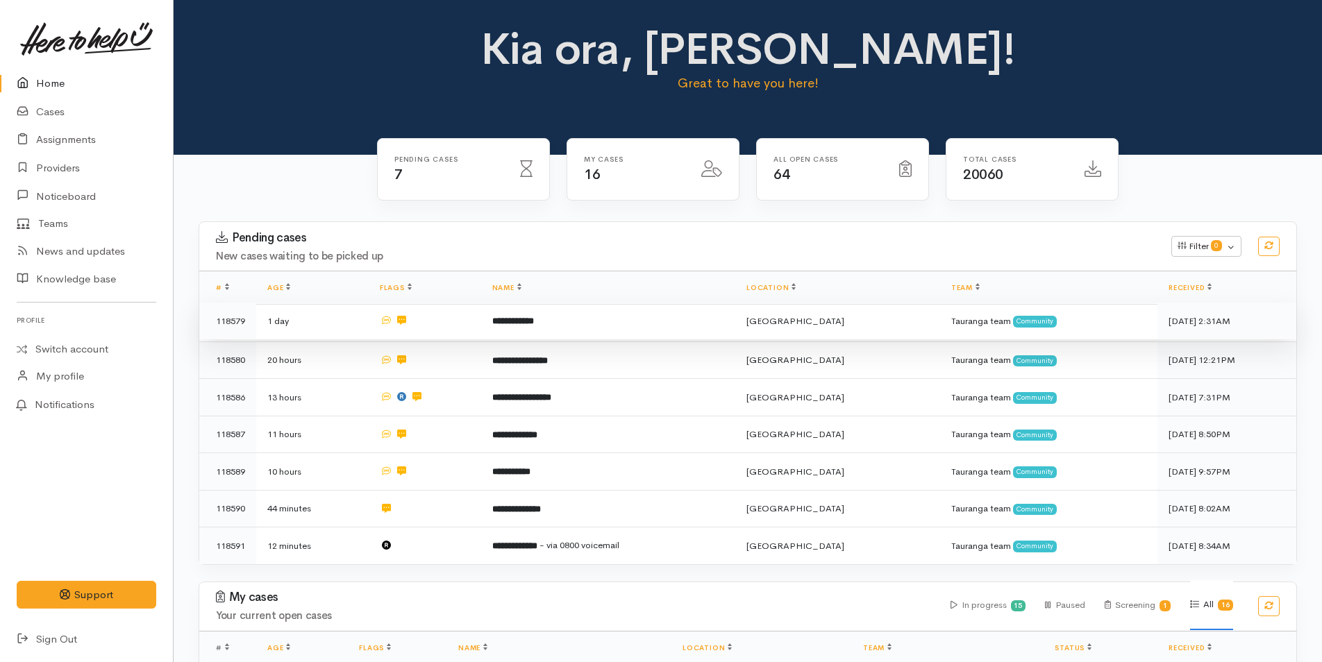
click at [576, 317] on td "**********" at bounding box center [608, 321] width 254 height 37
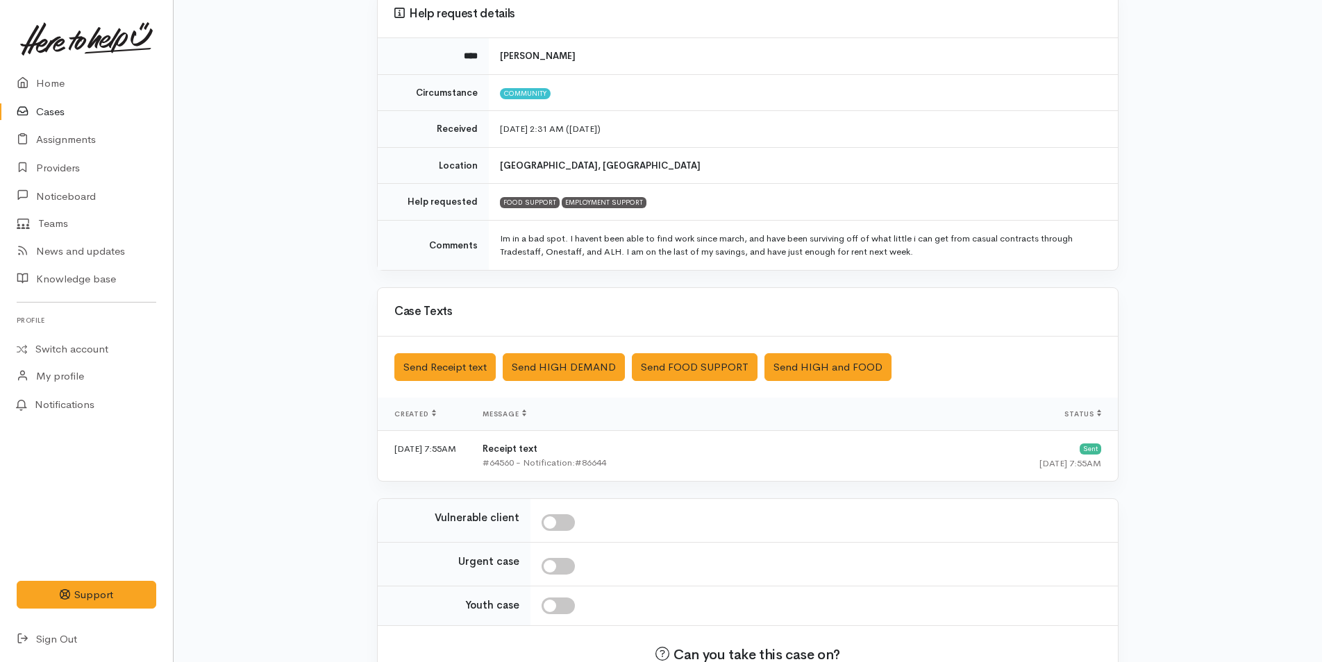
scroll to position [224, 0]
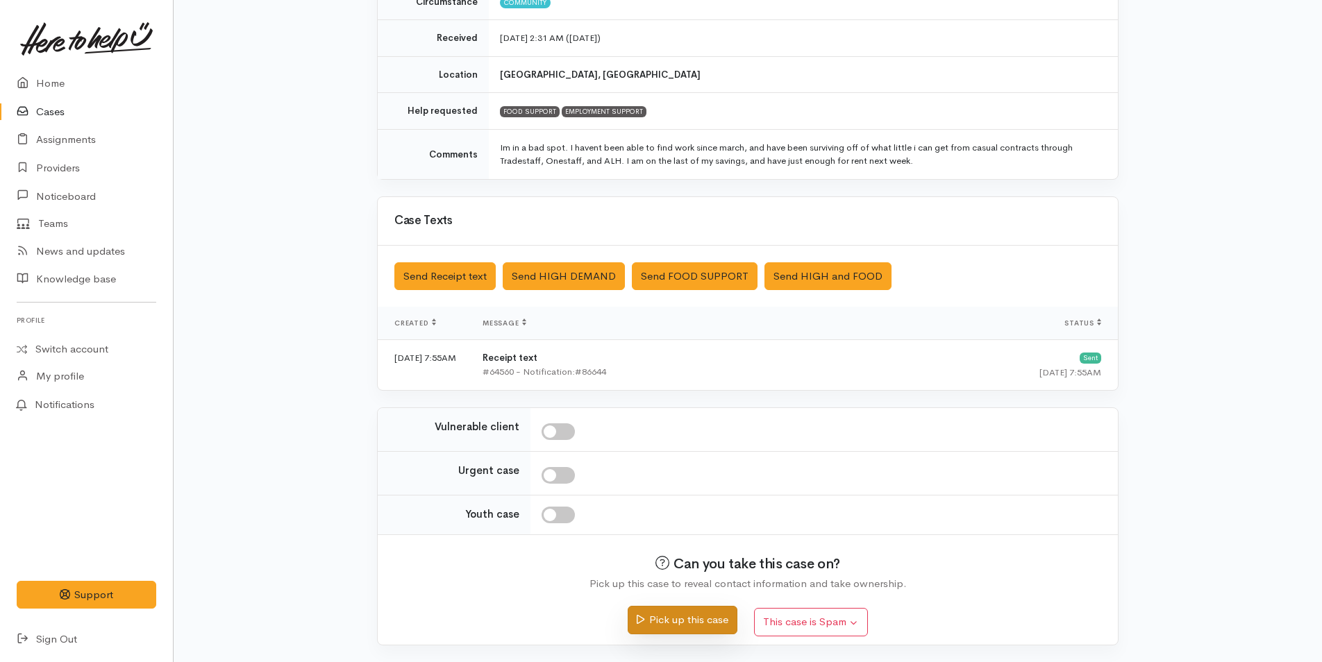
click at [712, 619] on button "Pick up this case" at bounding box center [682, 620] width 109 height 28
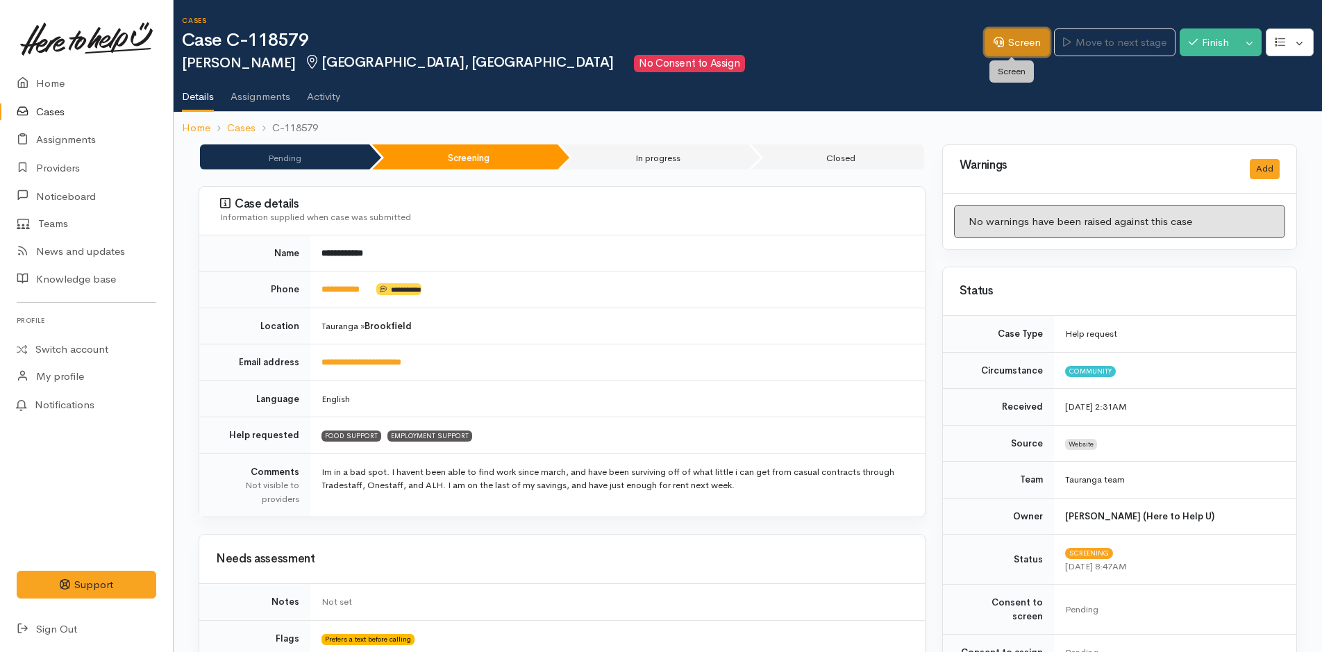
click at [1024, 38] on link "Screen" at bounding box center [1017, 42] width 65 height 28
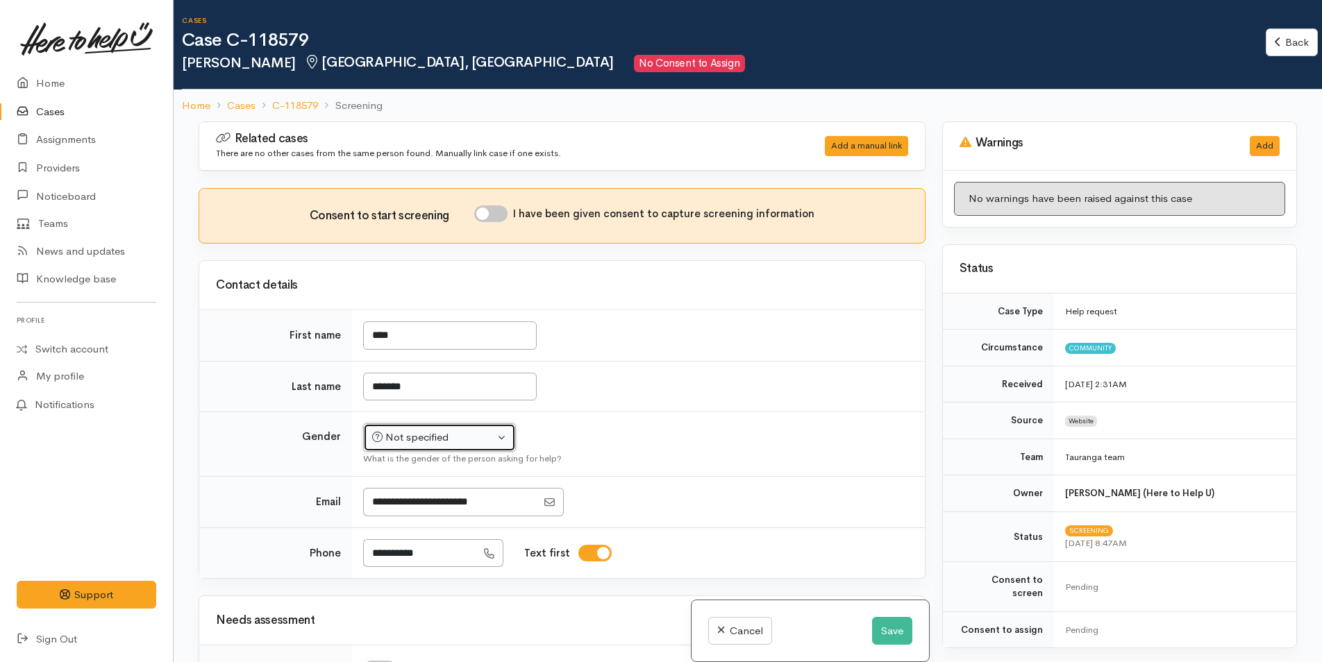
click at [415, 432] on div "Not specified" at bounding box center [433, 438] width 122 height 16
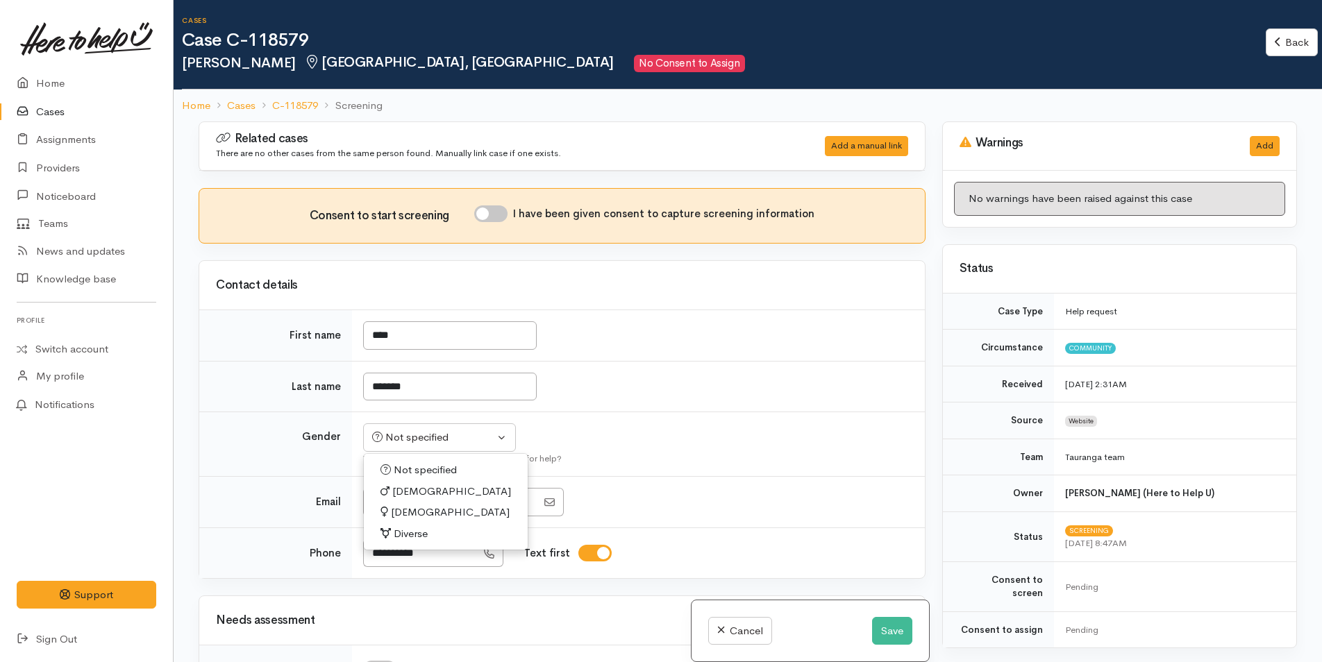
click at [406, 488] on span "Male" at bounding box center [451, 492] width 119 height 16
select select "Male"
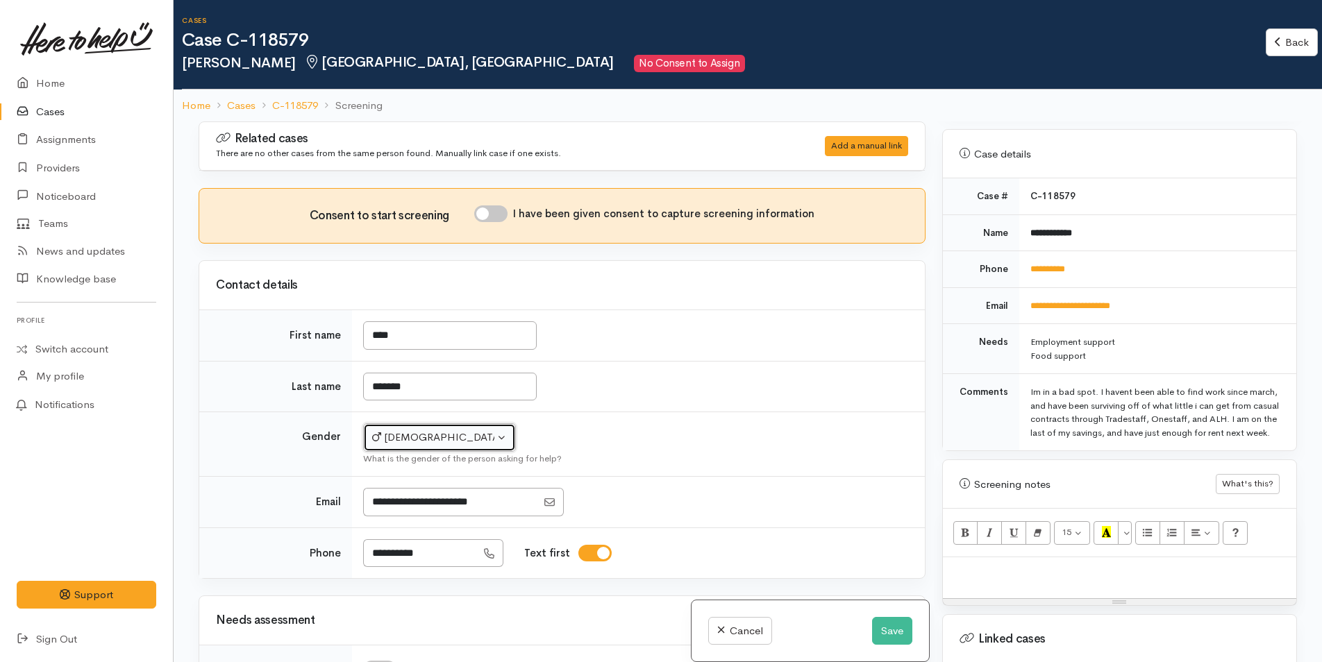
scroll to position [694, 0]
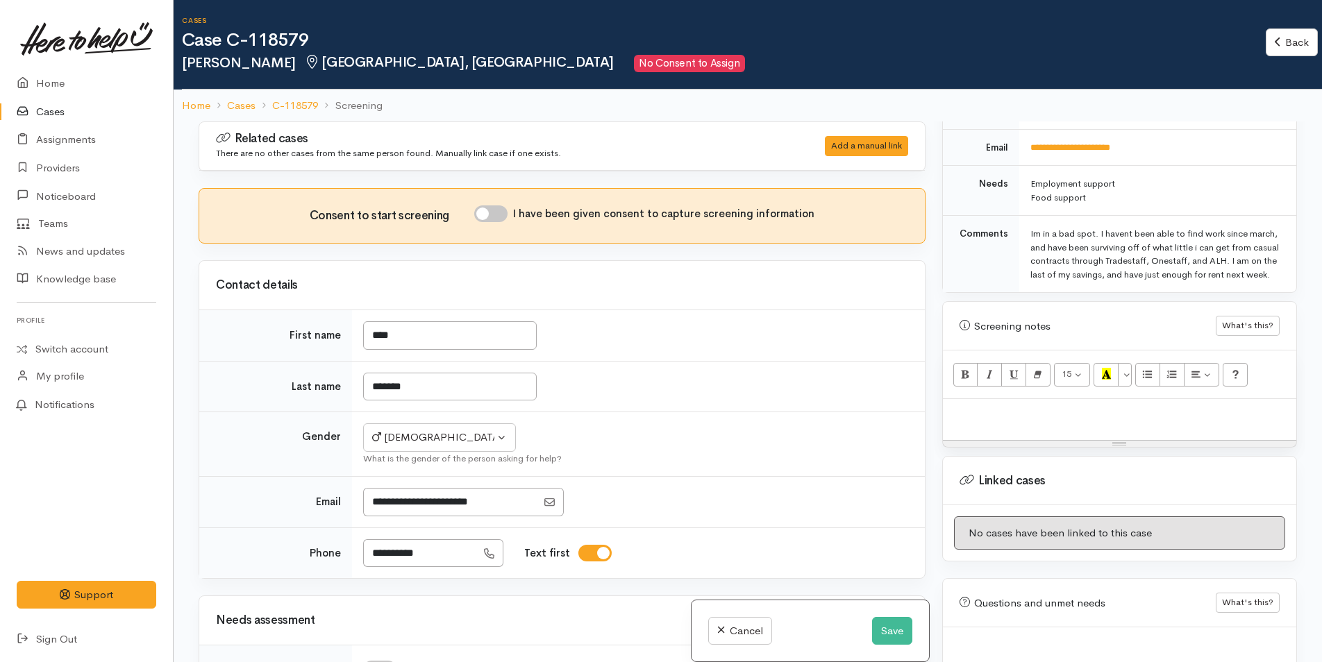
click at [987, 418] on p at bounding box center [1120, 414] width 340 height 16
paste div
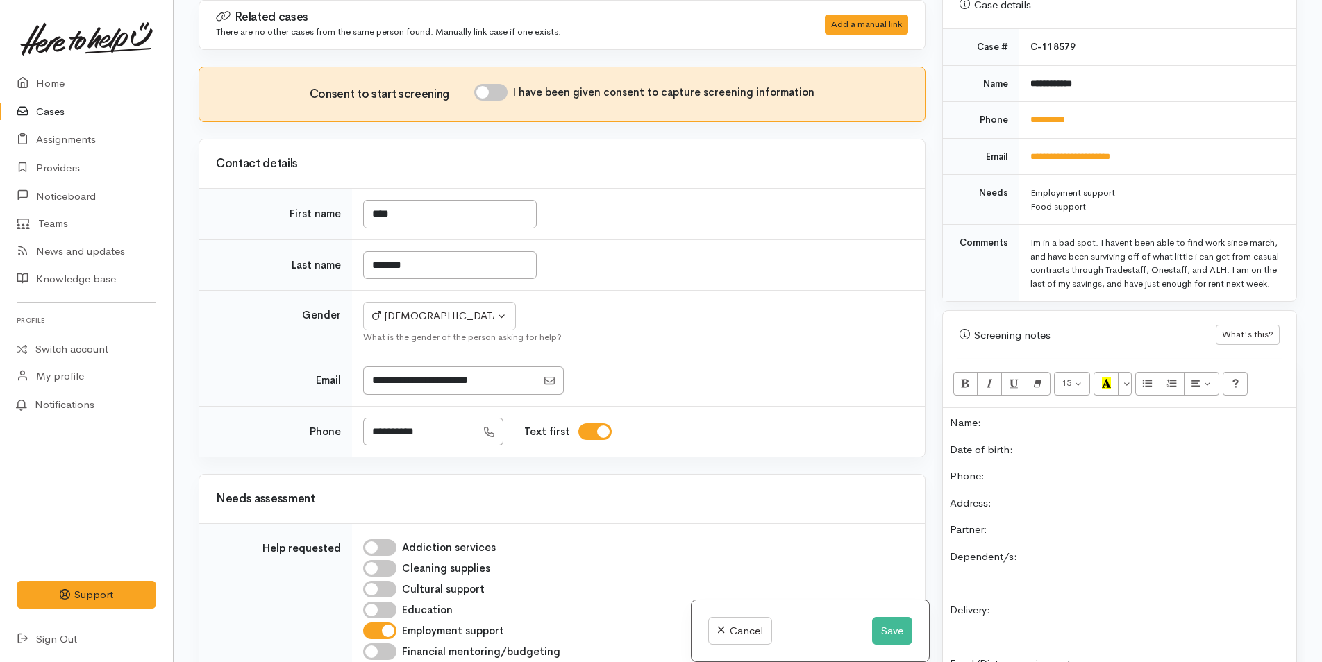
scroll to position [524, 0]
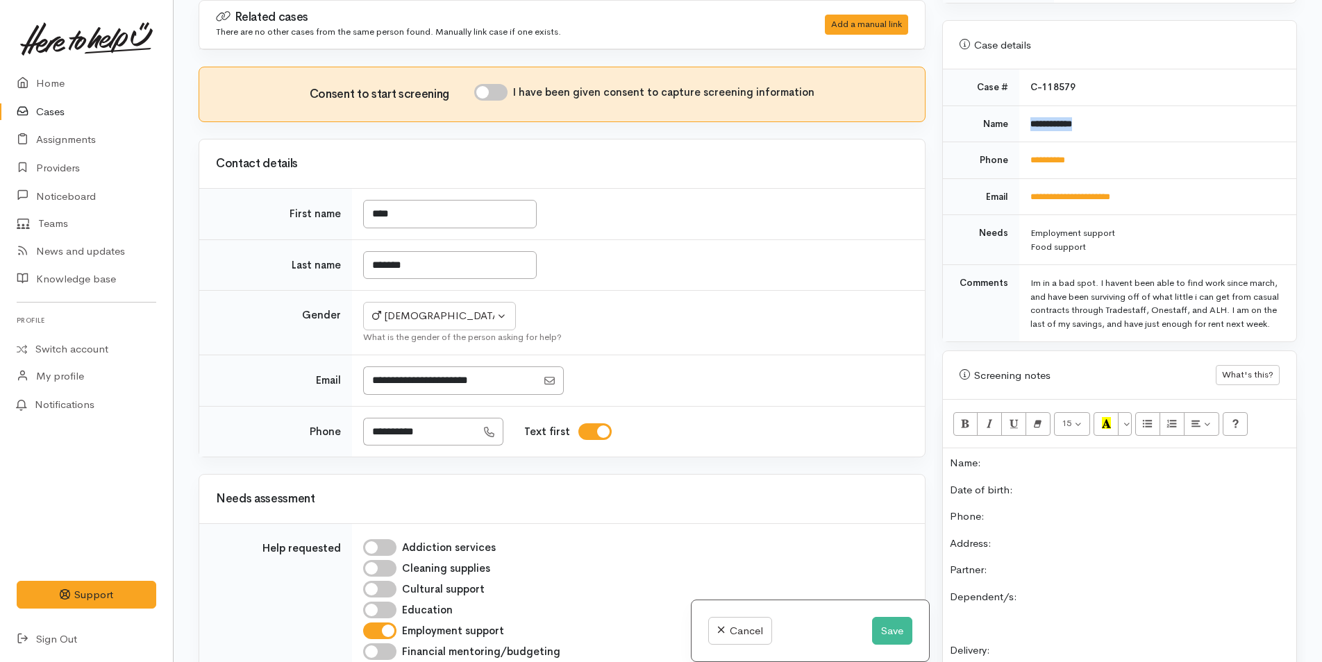
drag, startPoint x: 1103, startPoint y: 112, endPoint x: 1010, endPoint y: 108, distance: 92.5
click at [1010, 108] on tr "**********" at bounding box center [1119, 124] width 353 height 37
copy tr "**********"
click at [1025, 468] on p "Name:" at bounding box center [1120, 464] width 340 height 16
drag, startPoint x: 1082, startPoint y: 142, endPoint x: 1014, endPoint y: 144, distance: 68.1
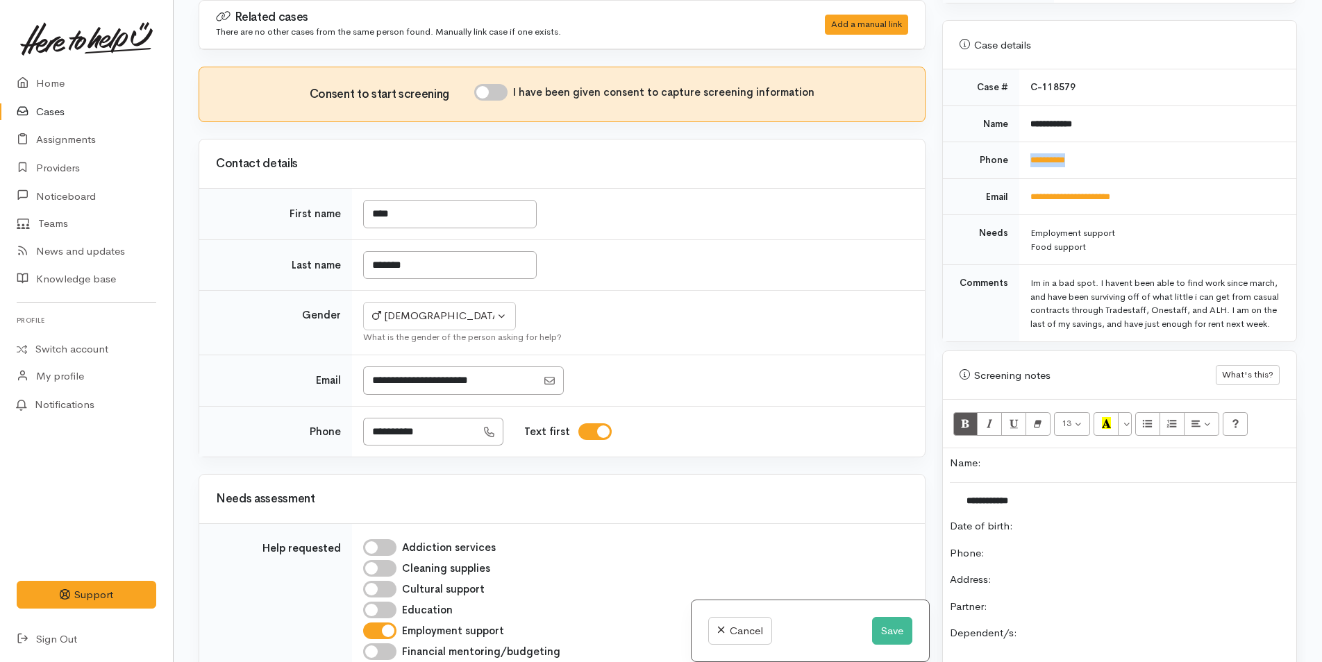
click at [1014, 144] on tr "**********" at bounding box center [1119, 160] width 353 height 37
copy tr "**********"
click at [1028, 547] on p "Phone:" at bounding box center [1120, 554] width 340 height 16
click at [890, 626] on button "Save" at bounding box center [892, 631] width 40 height 28
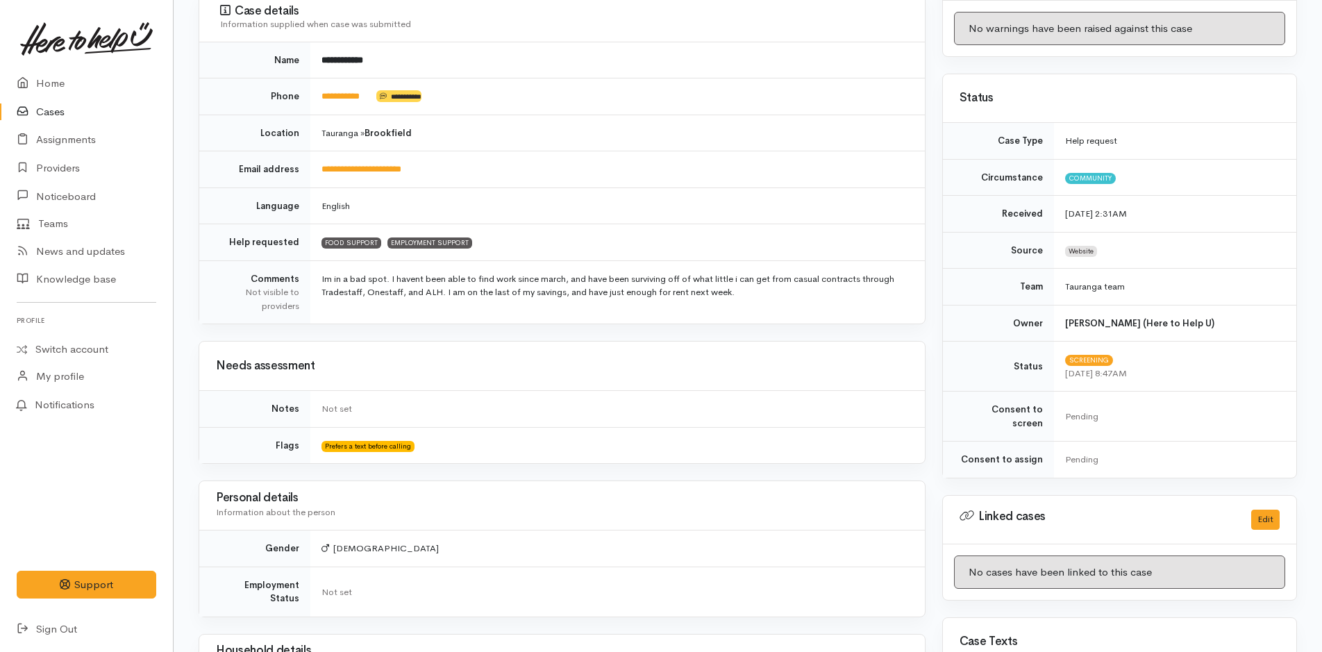
scroll to position [417, 0]
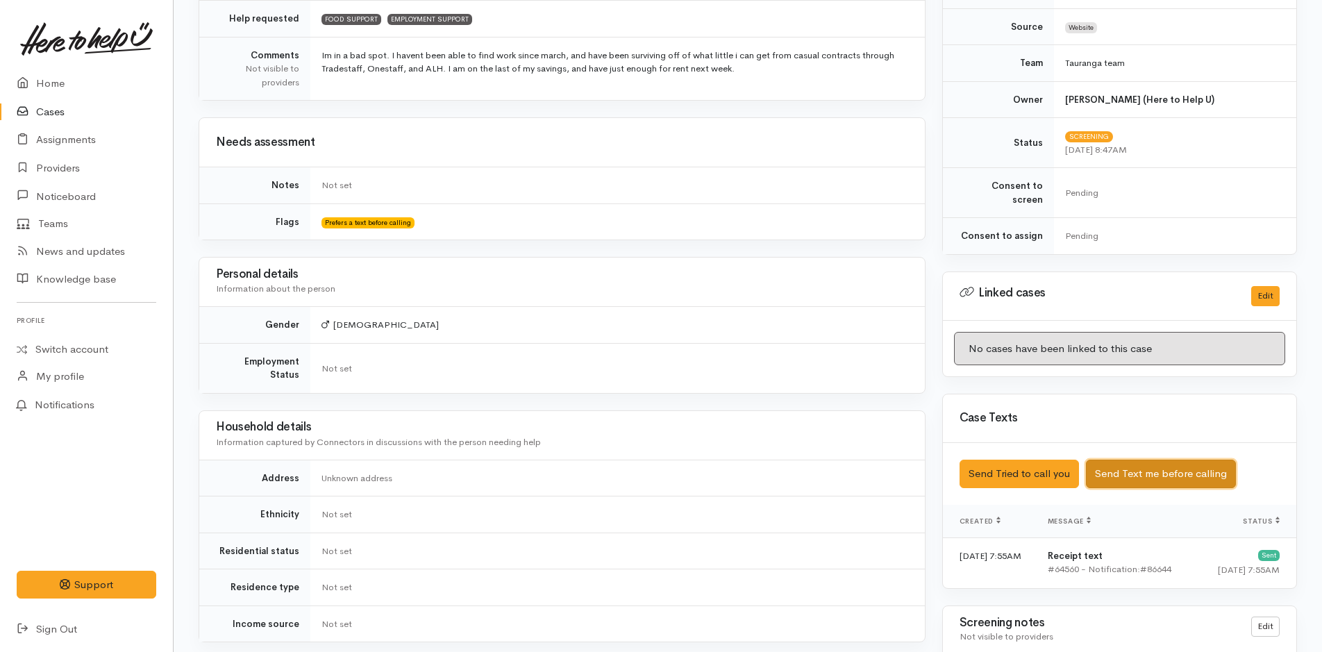
click at [1148, 462] on button "Send Text me before calling" at bounding box center [1161, 474] width 150 height 28
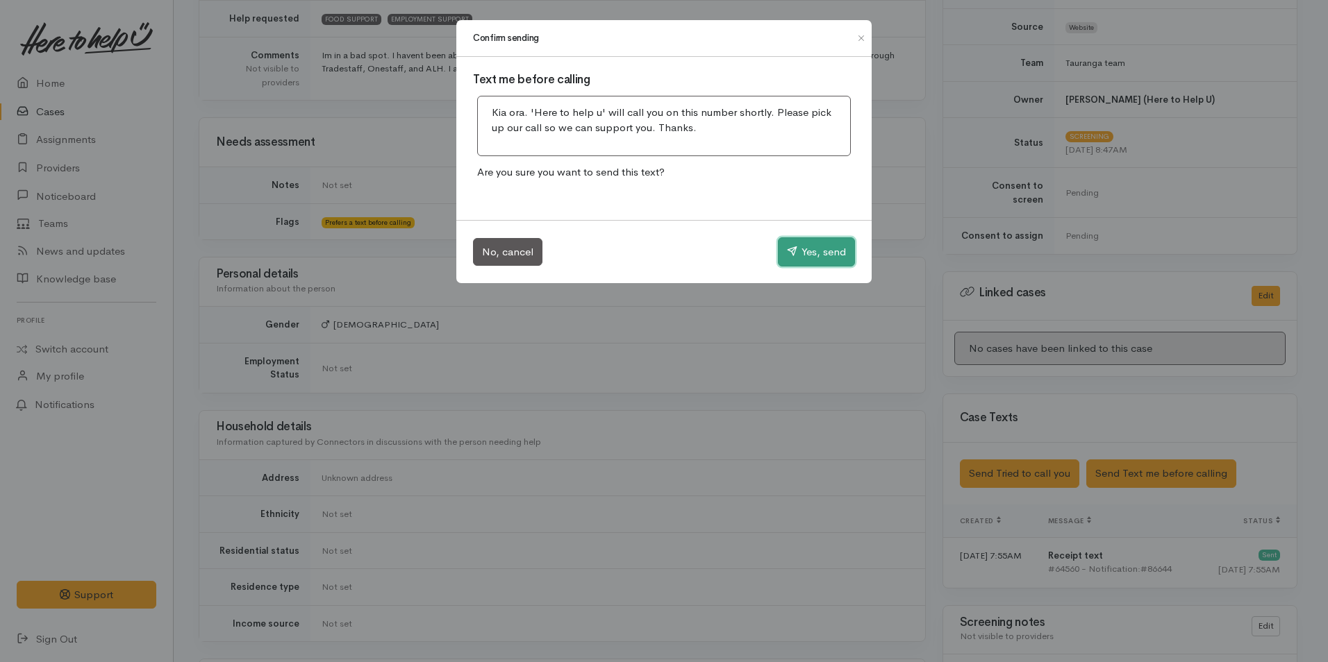
click at [823, 252] on button "Yes, send" at bounding box center [816, 251] width 77 height 29
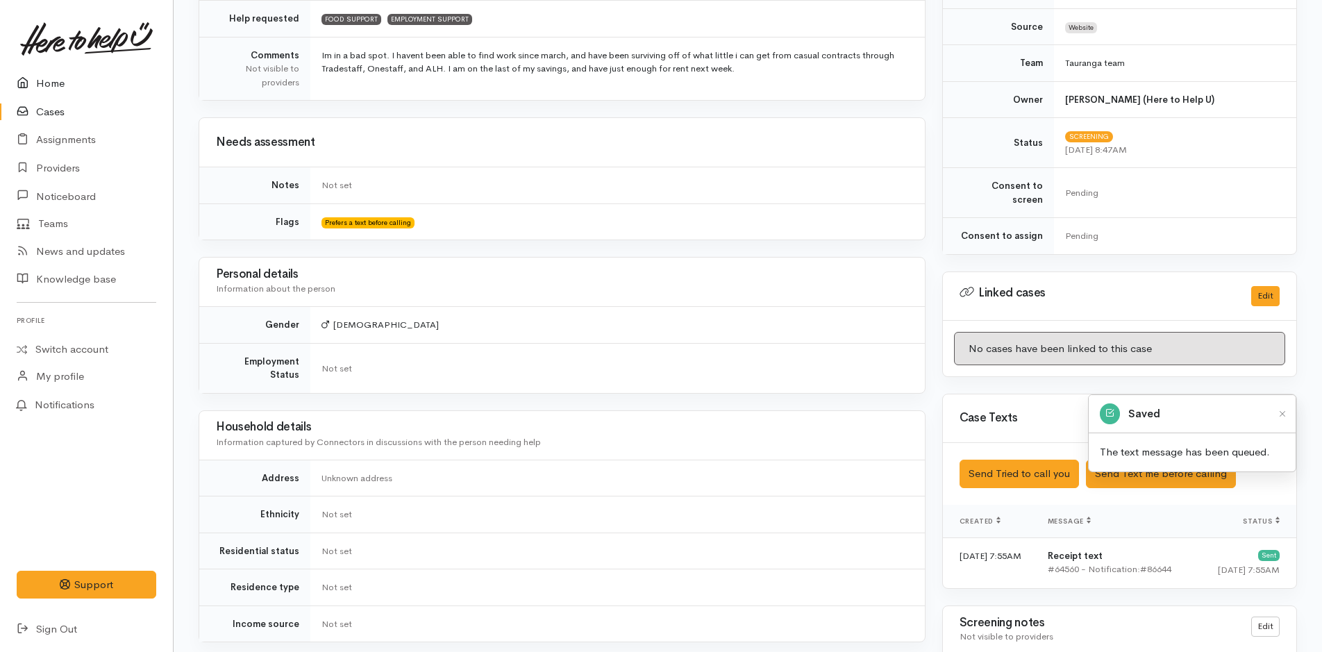
click at [57, 75] on link "Home" at bounding box center [86, 83] width 173 height 28
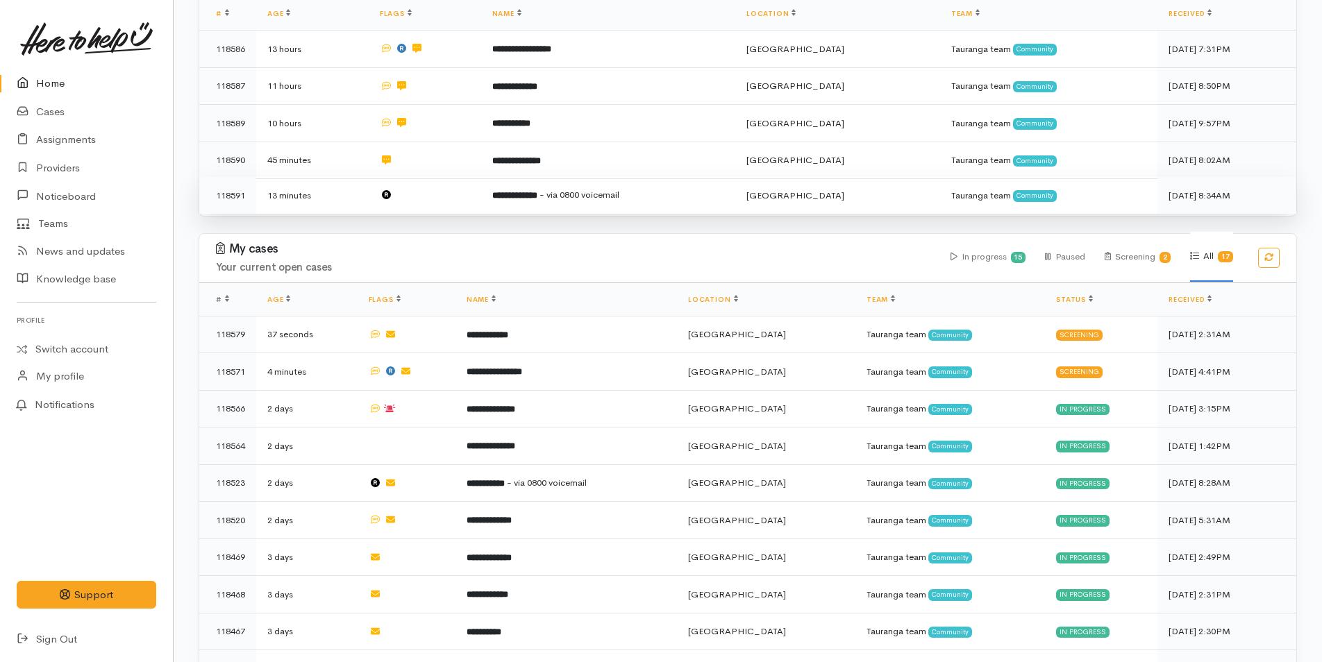
scroll to position [278, 0]
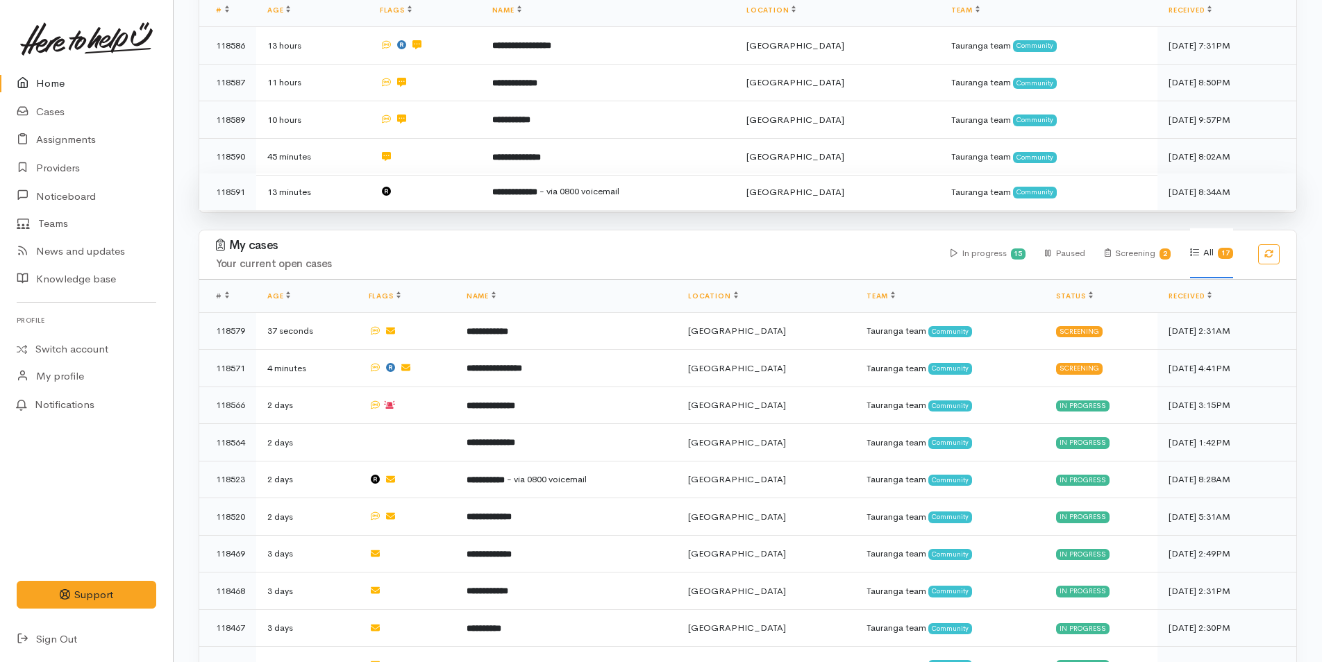
click at [537, 187] on b "**********" at bounding box center [514, 191] width 45 height 9
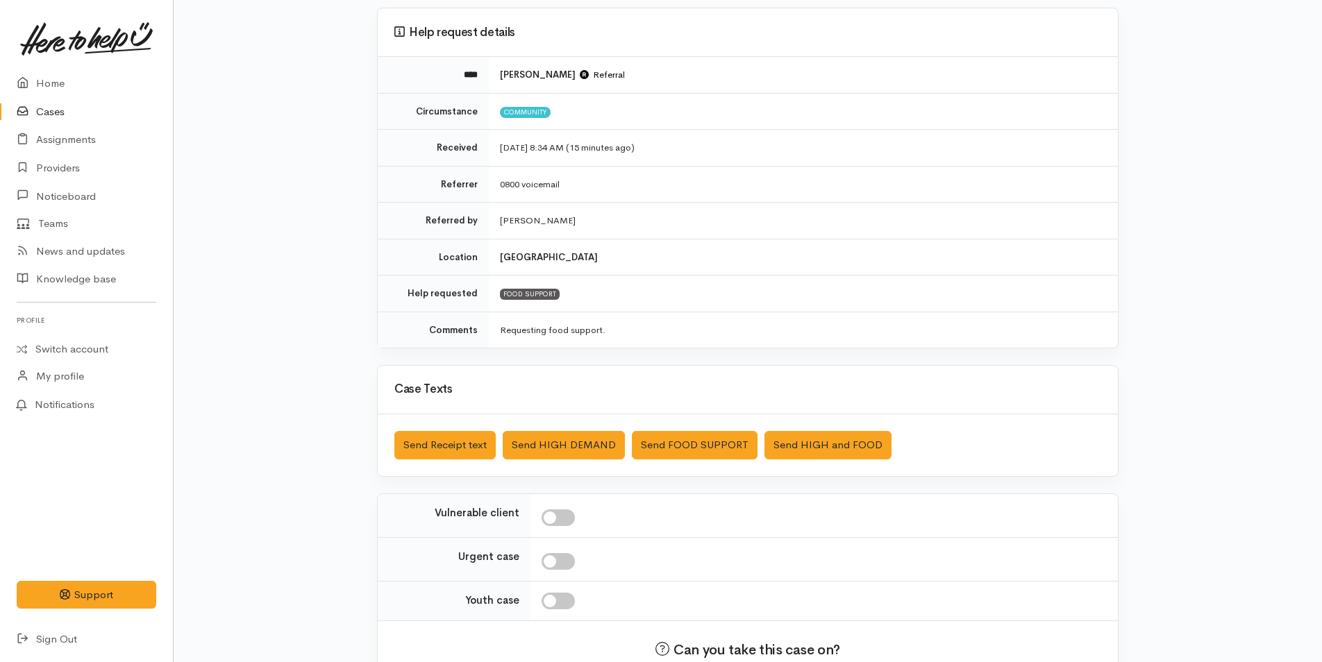
scroll to position [199, 0]
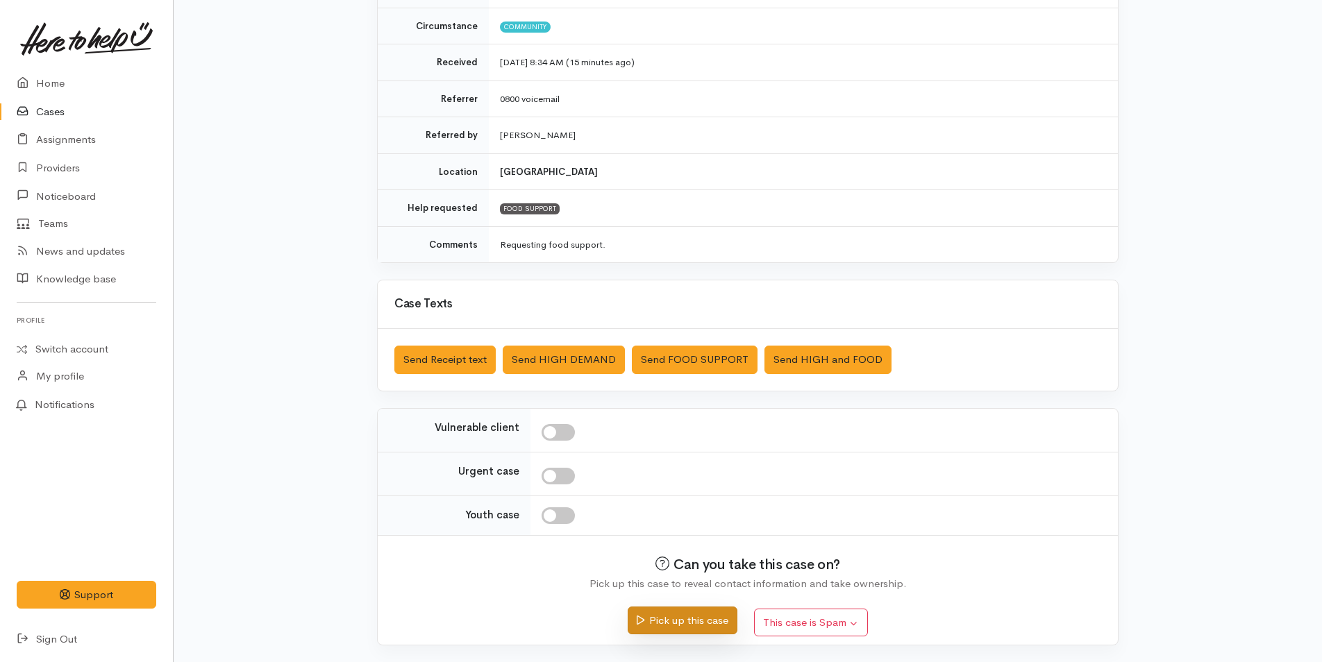
click at [698, 622] on button "Pick up this case" at bounding box center [682, 621] width 109 height 28
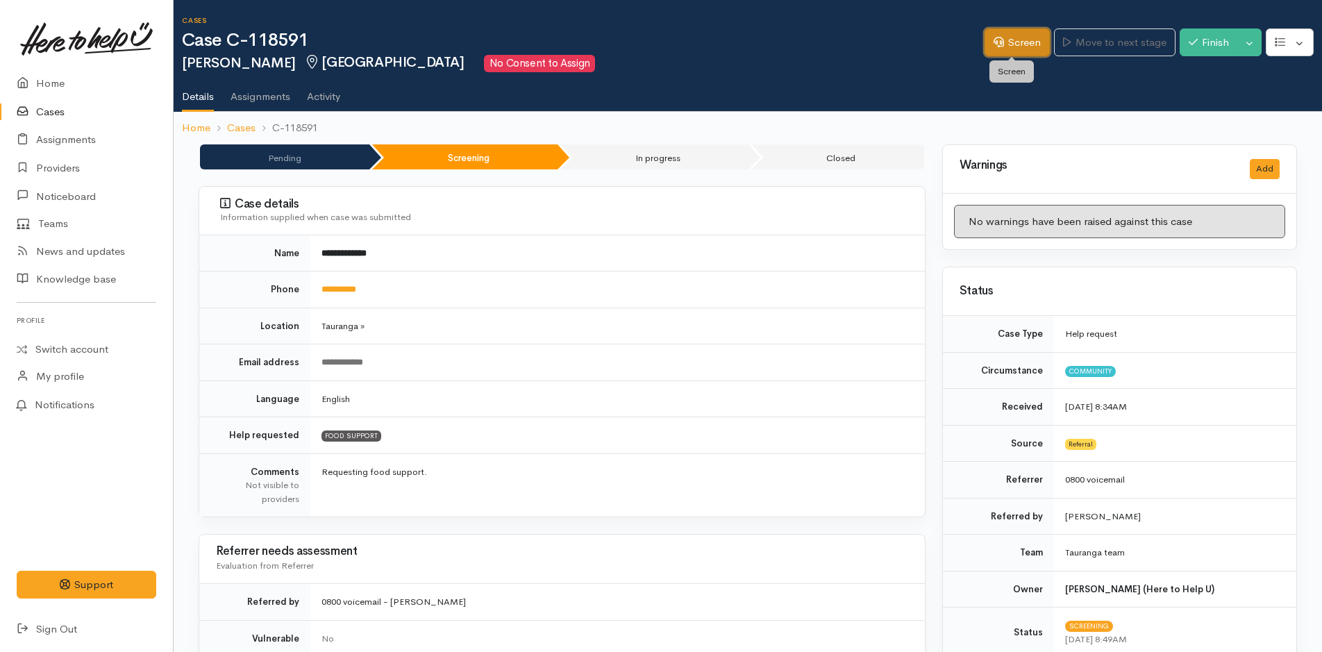
click at [1025, 46] on link "Screen" at bounding box center [1017, 42] width 65 height 28
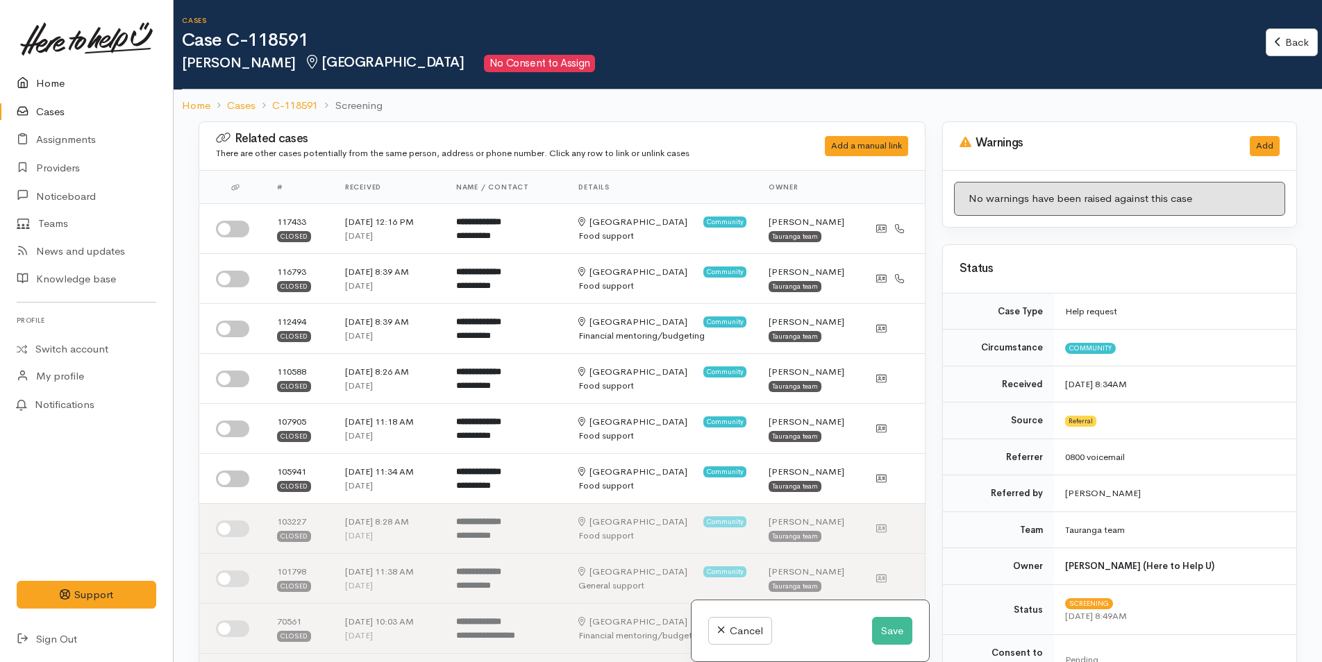
click at [43, 80] on link "Home" at bounding box center [86, 83] width 173 height 28
